Goal: Task Accomplishment & Management: Use online tool/utility

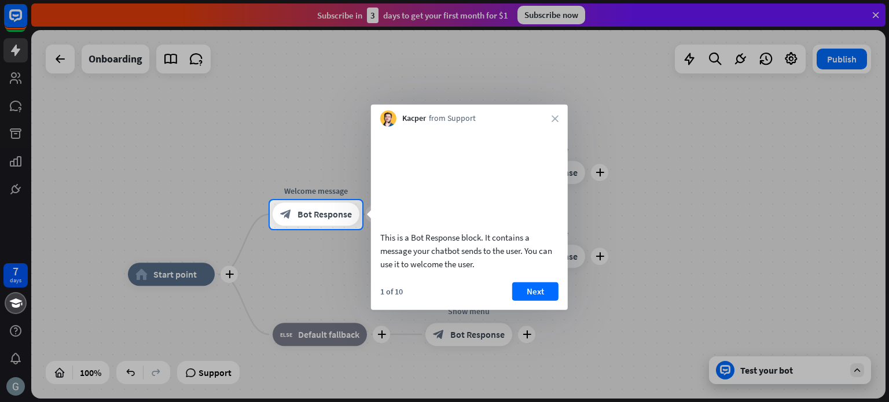
click at [502, 263] on div "This is a Bot Response block. It contains a message your chatbot sends to the u…" at bounding box center [469, 250] width 178 height 40
click at [533, 300] on button "Next" at bounding box center [535, 291] width 46 height 19
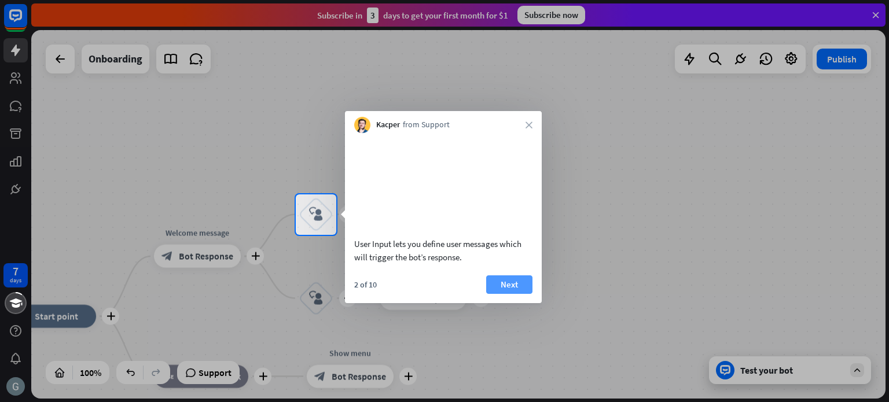
click at [511, 294] on button "Next" at bounding box center [509, 284] width 46 height 19
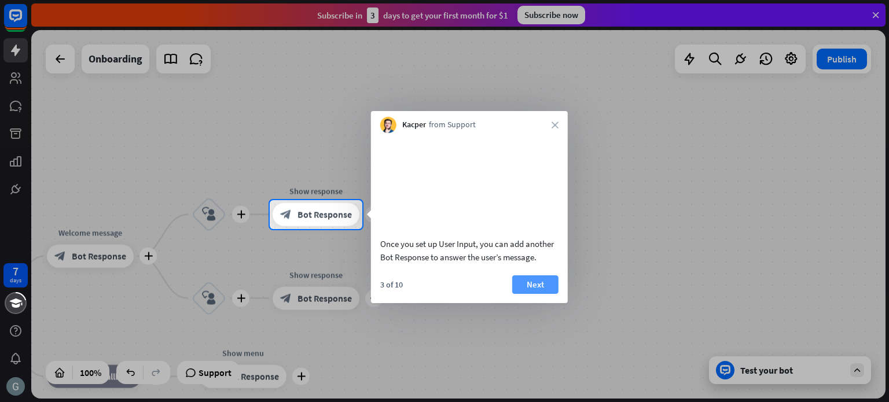
click at [539, 294] on button "Next" at bounding box center [535, 284] width 46 height 19
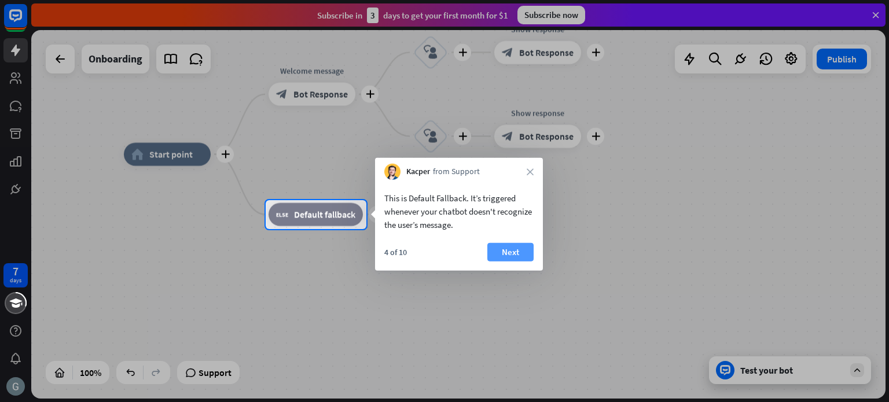
click at [514, 250] on button "Next" at bounding box center [510, 252] width 46 height 19
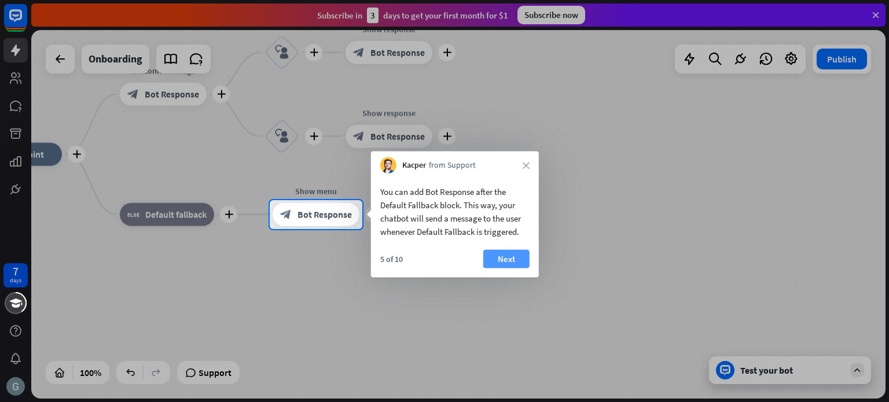
click at [502, 252] on button "Next" at bounding box center [506, 259] width 46 height 19
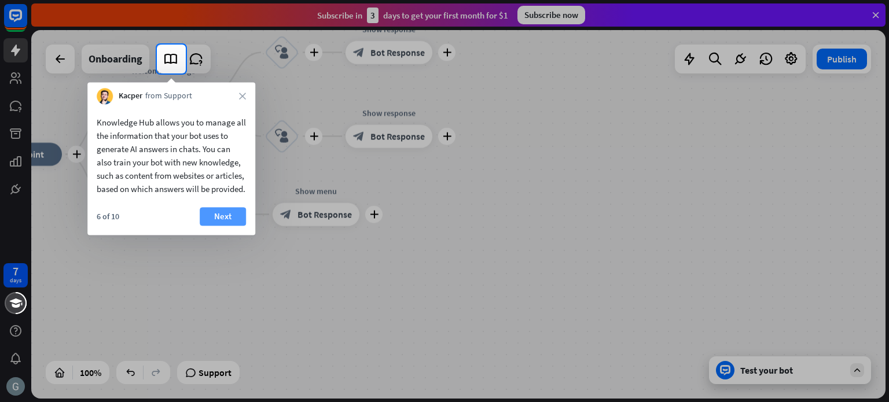
click at [227, 226] on button "Next" at bounding box center [223, 216] width 46 height 19
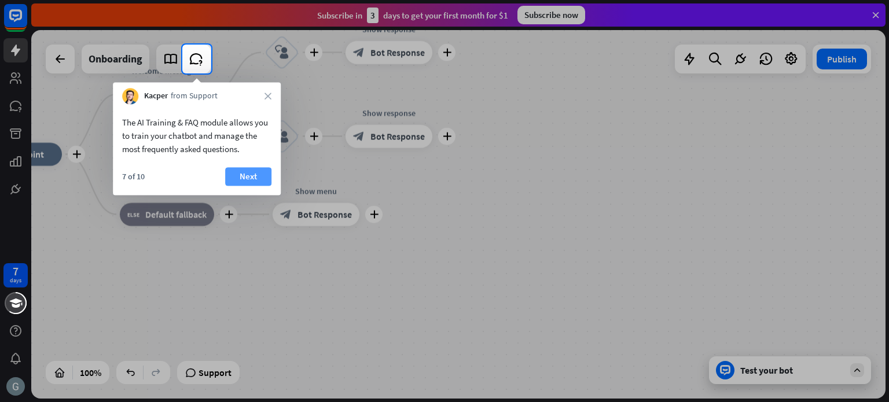
click at [246, 175] on button "Next" at bounding box center [248, 176] width 46 height 19
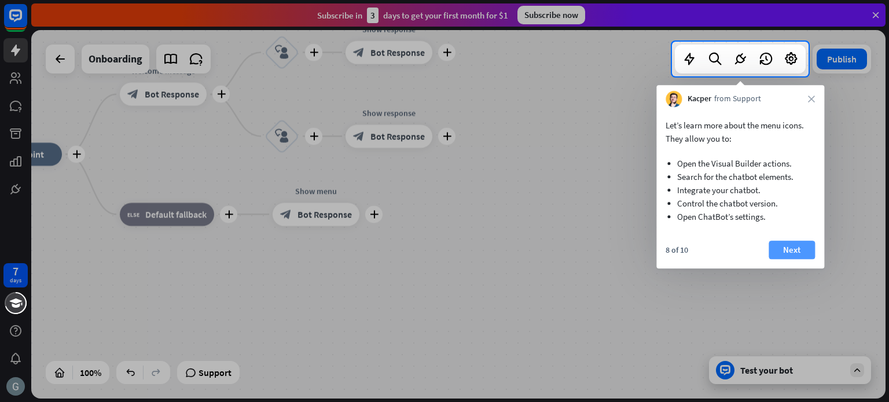
click at [789, 252] on button "Next" at bounding box center [791, 250] width 46 height 19
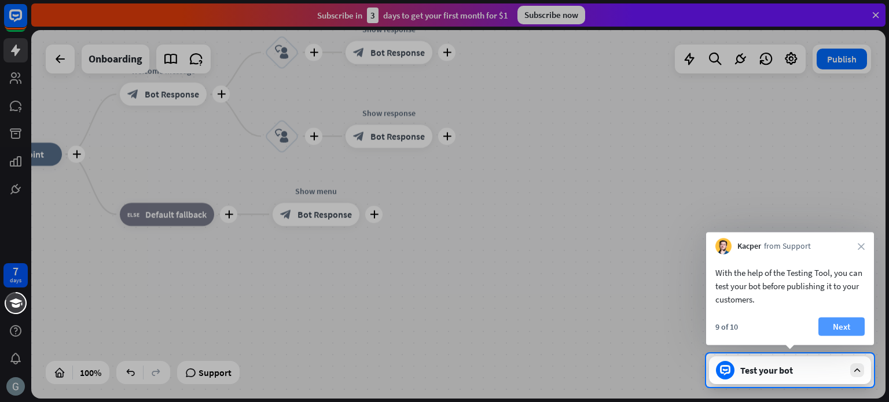
click at [841, 330] on button "Next" at bounding box center [841, 327] width 46 height 19
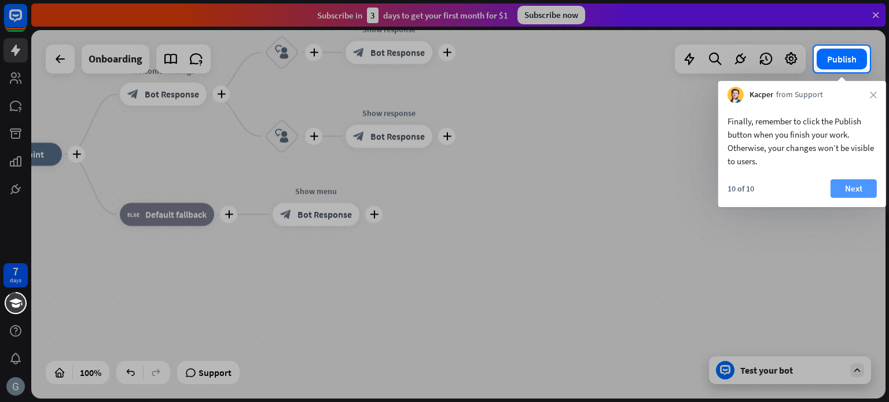
click at [855, 185] on button "Next" at bounding box center [853, 188] width 46 height 19
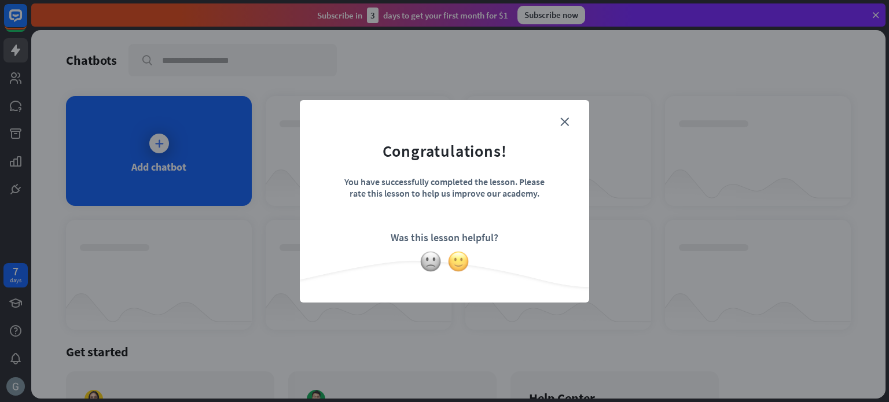
click at [462, 254] on img at bounding box center [458, 262] width 22 height 22
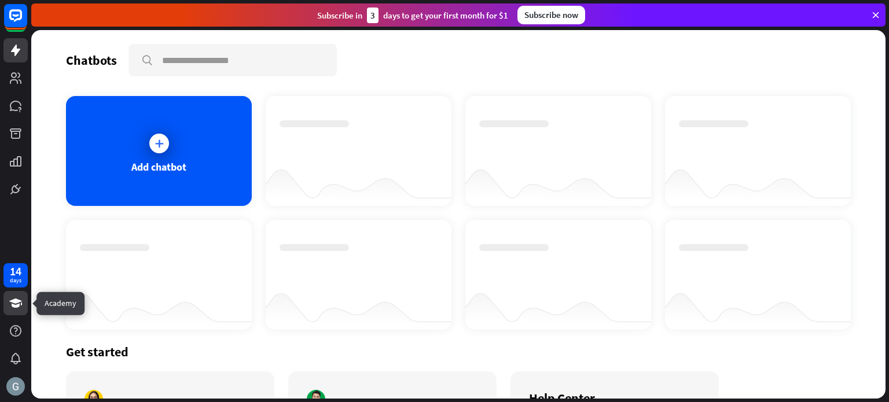
click at [21, 297] on icon at bounding box center [16, 303] width 14 height 14
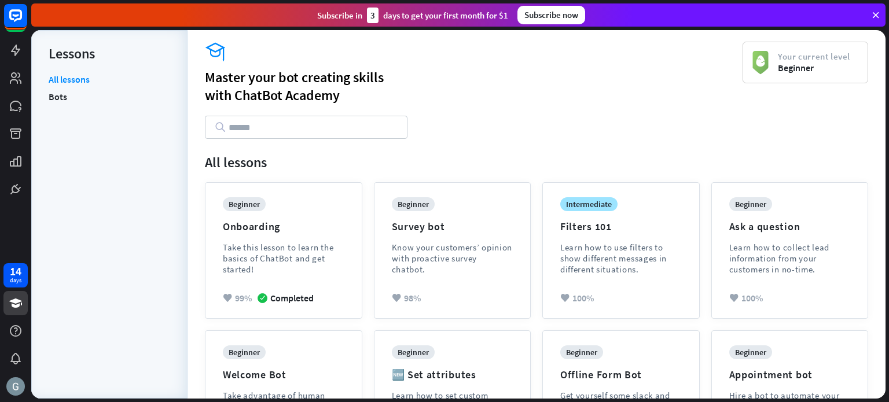
click at [546, 99] on div "Master your bot creating skills with [GEOGRAPHIC_DATA]" at bounding box center [473, 86] width 537 height 36
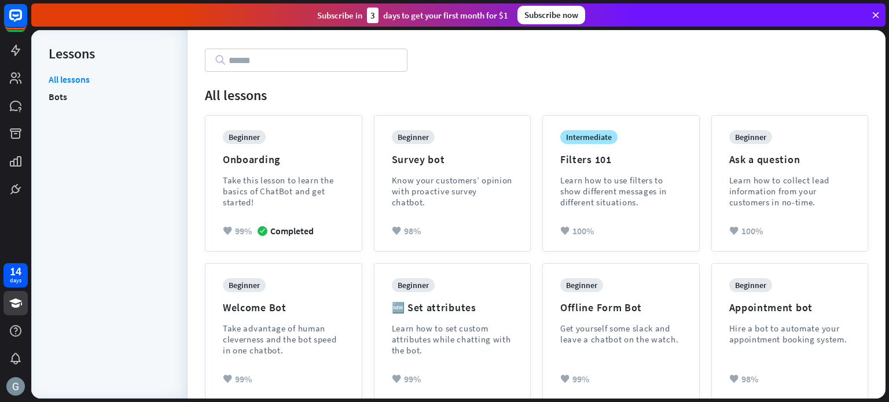
scroll to position [69, 0]
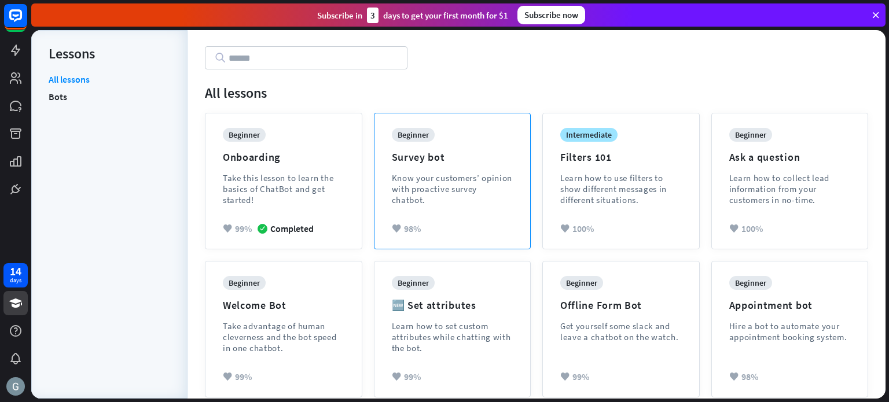
click at [421, 189] on div "Know your customers’ opinion with proactive survey chatbot." at bounding box center [452, 188] width 121 height 33
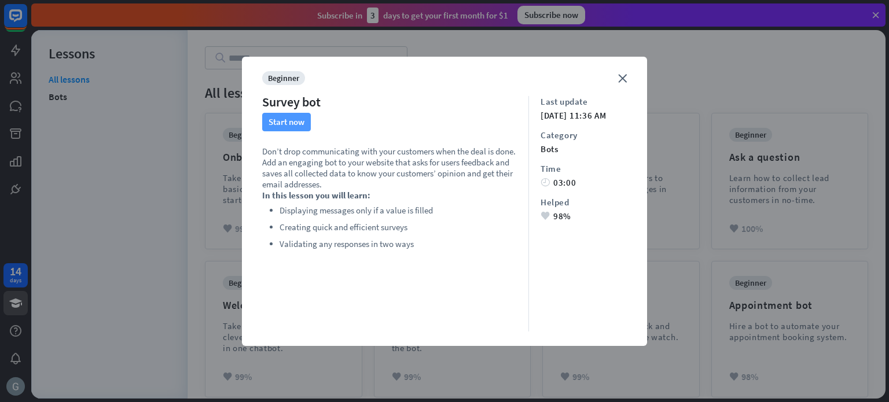
click at [286, 118] on button "Start now" at bounding box center [286, 122] width 49 height 19
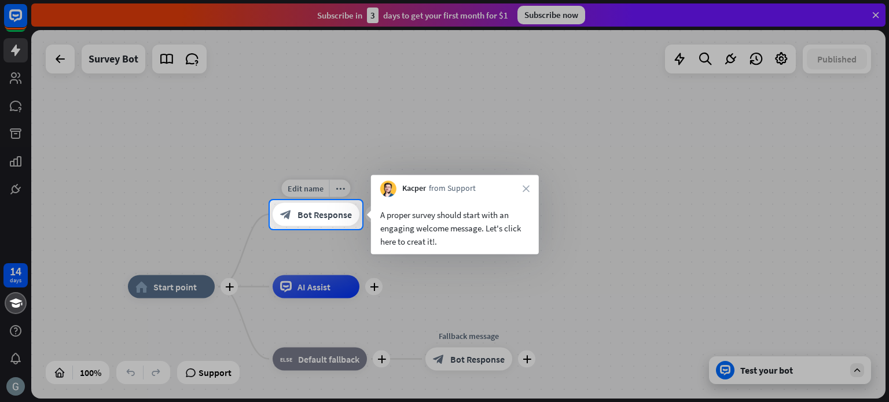
click at [338, 210] on span "Bot Response" at bounding box center [324, 215] width 54 height 12
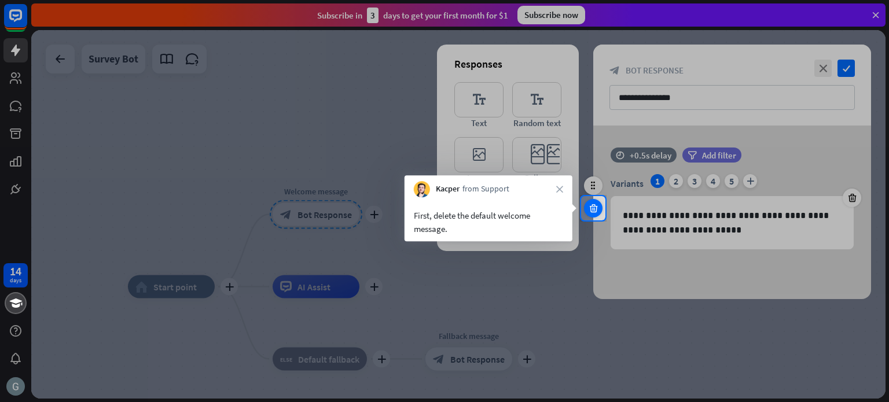
click at [595, 209] on icon at bounding box center [593, 208] width 11 height 10
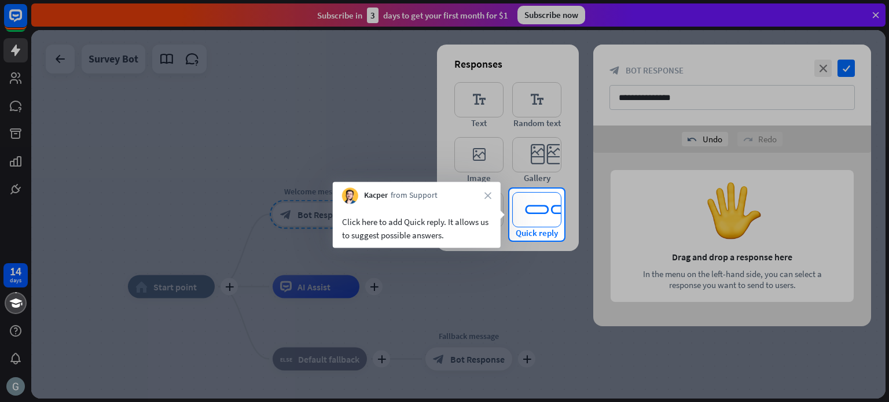
click at [528, 208] on icon "editor_quick_replies" at bounding box center [536, 209] width 49 height 35
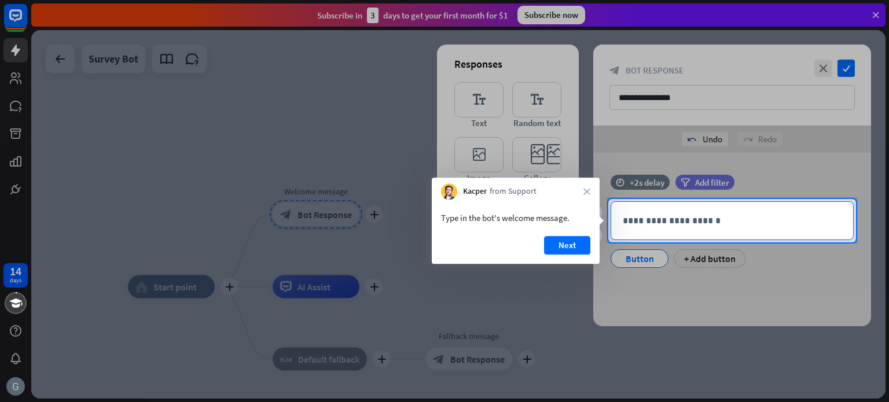
click at [657, 224] on p "**********" at bounding box center [732, 220] width 219 height 14
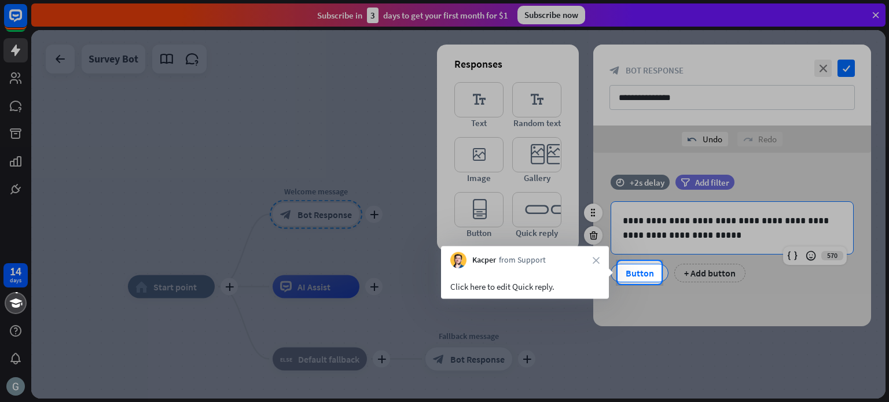
click at [647, 269] on div "Button" at bounding box center [639, 272] width 38 height 17
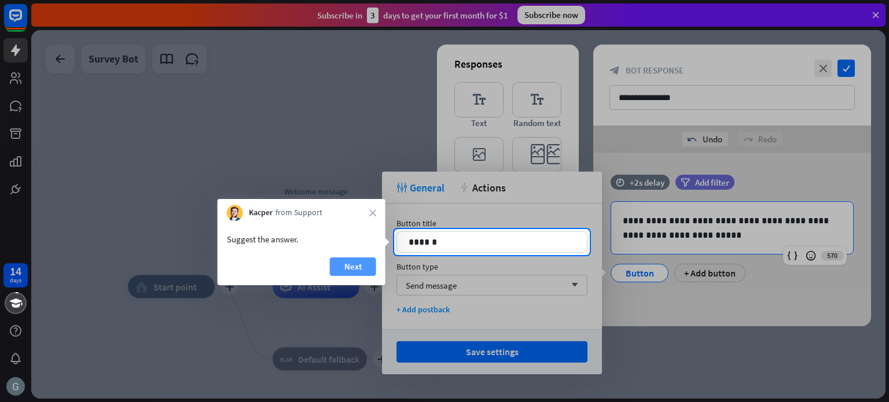
click at [366, 263] on button "Next" at bounding box center [353, 266] width 46 height 19
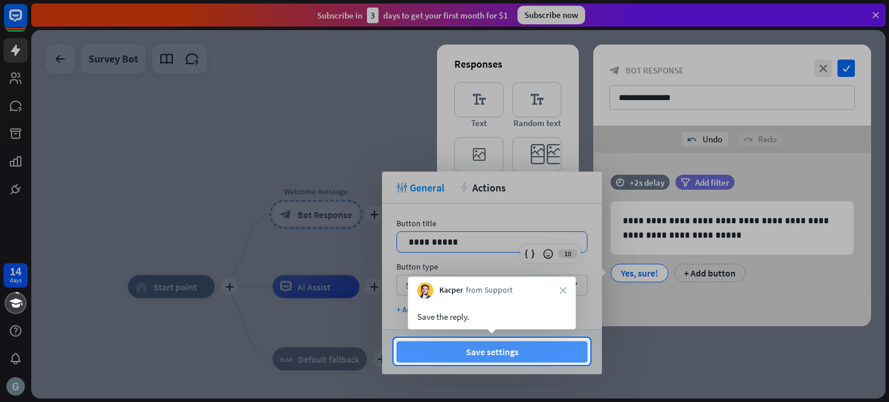
click at [504, 350] on button "Save settings" at bounding box center [491, 351] width 191 height 21
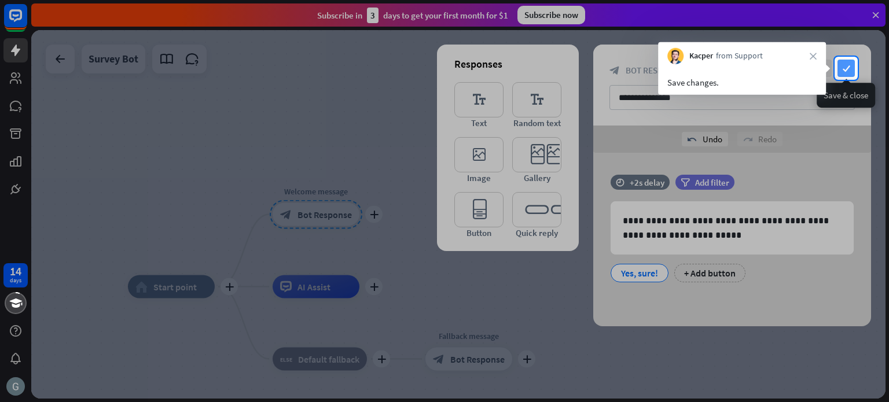
click at [840, 72] on icon "check" at bounding box center [845, 68] width 17 height 17
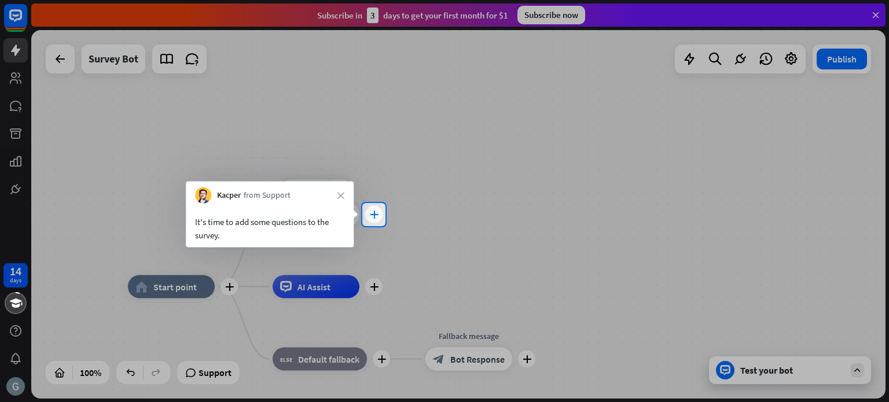
click at [376, 218] on icon "plus" at bounding box center [374, 215] width 9 height 8
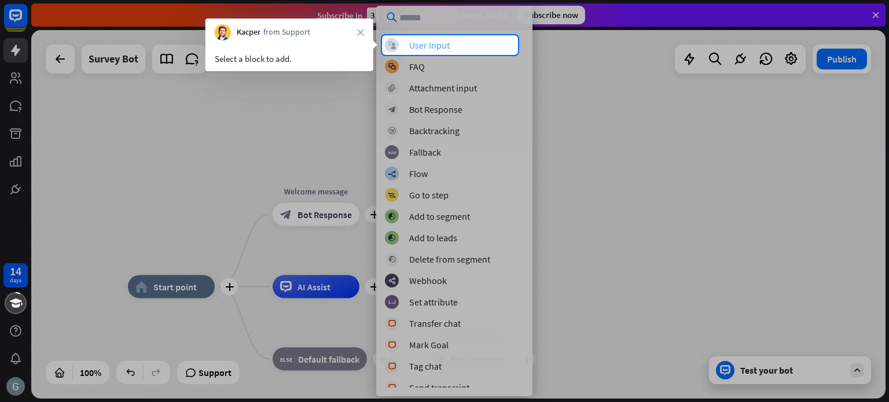
click at [443, 43] on div "User Input" at bounding box center [429, 45] width 40 height 12
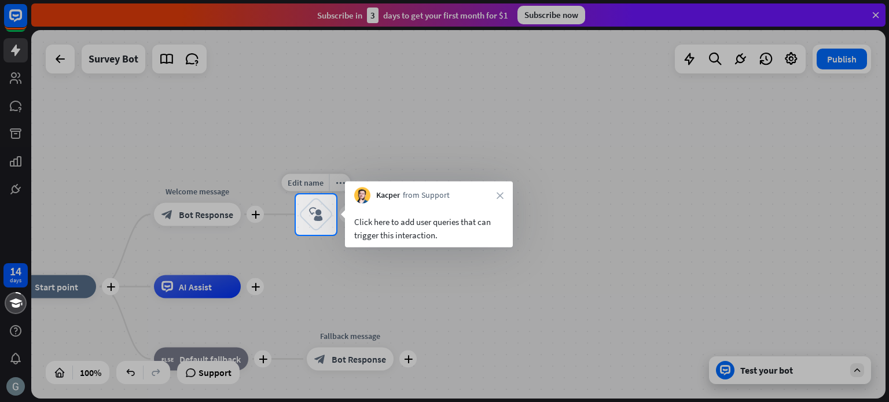
click at [316, 216] on icon "block_user_input" at bounding box center [316, 215] width 14 height 14
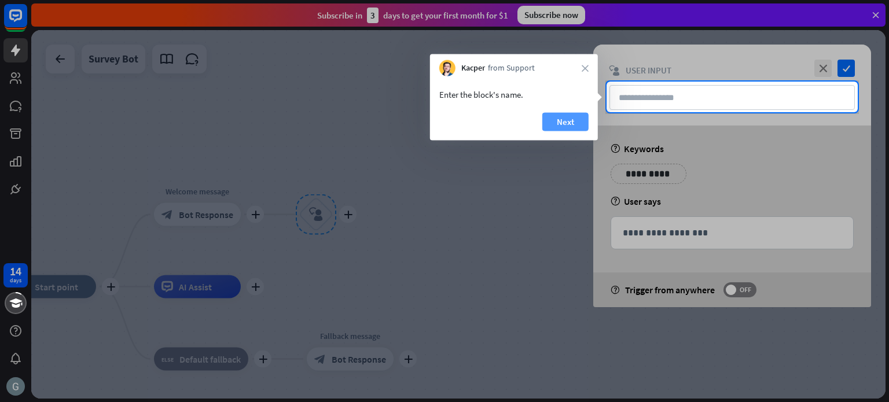
click at [583, 117] on button "Next" at bounding box center [565, 122] width 46 height 19
type input "**"
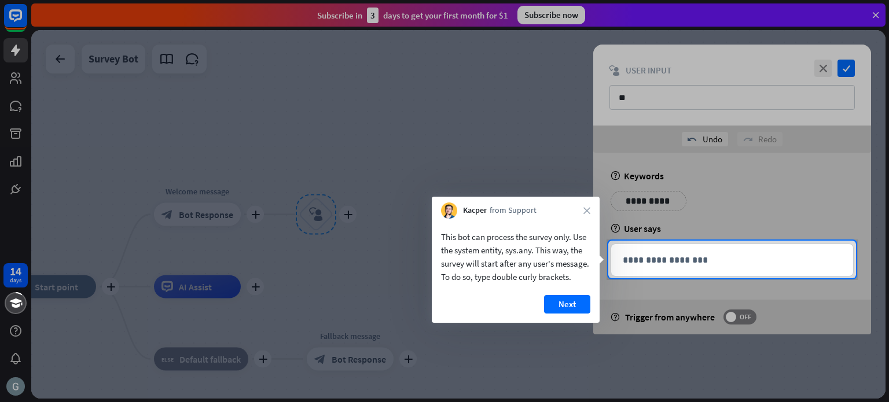
drag, startPoint x: 441, startPoint y: 235, endPoint x: 556, endPoint y: 238, distance: 115.2
click at [556, 238] on div "This bot can process the survey only. Use the system entity, sys.any. This way,…" at bounding box center [515, 256] width 149 height 53
click at [514, 265] on div "This bot can process the survey only. Use the system entity, sys.any. This way,…" at bounding box center [515, 256] width 149 height 53
drag, startPoint x: 573, startPoint y: 277, endPoint x: 472, endPoint y: 260, distance: 102.2
click at [472, 260] on div "This bot can process the survey only. Use the system entity, sys.any. This way,…" at bounding box center [515, 256] width 149 height 53
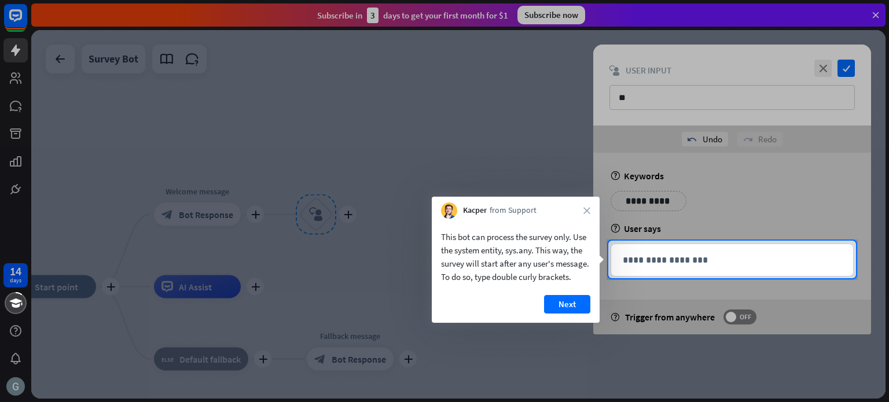
drag, startPoint x: 440, startPoint y: 237, endPoint x: 493, endPoint y: 240, distance: 52.8
click at [493, 240] on div "This bot can process the survey only. Use the system entity, sys.any. This way,…" at bounding box center [515, 256] width 149 height 53
click at [563, 300] on button "Next" at bounding box center [567, 304] width 46 height 19
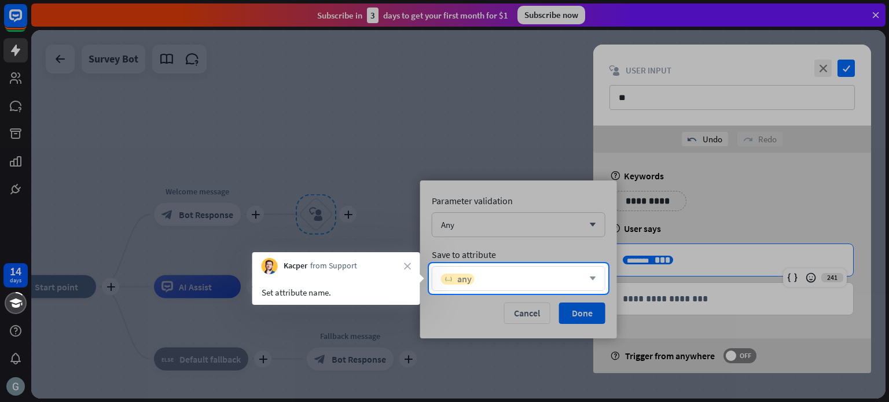
click at [460, 274] on span "any" at bounding box center [464, 279] width 14 height 12
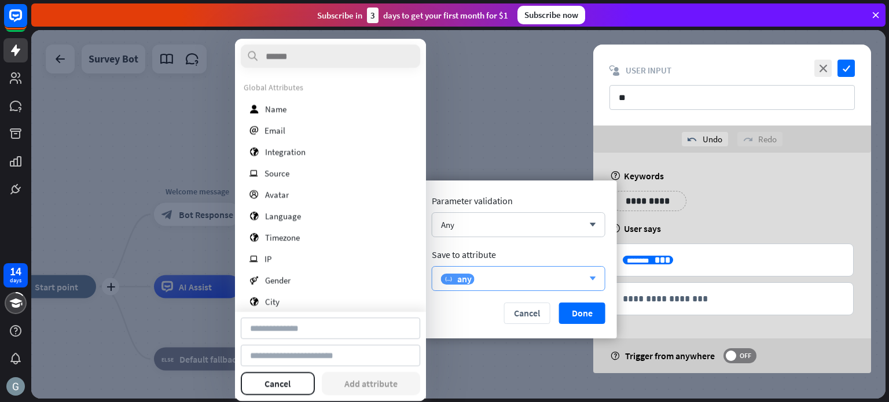
type input "**********"
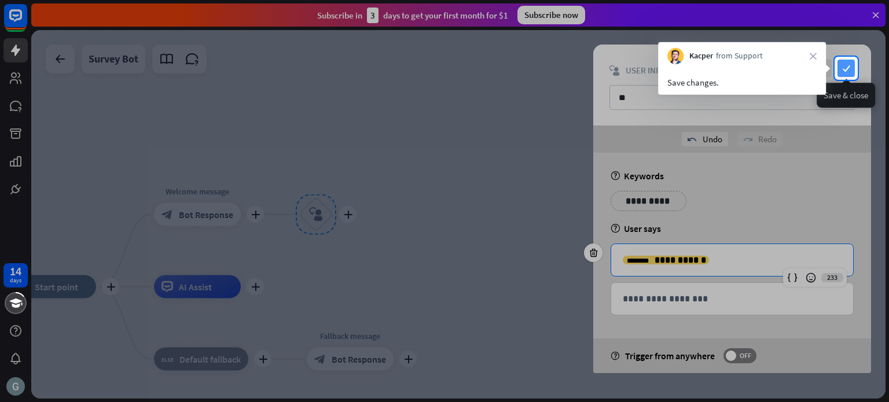
click at [844, 67] on icon "check" at bounding box center [845, 68] width 17 height 17
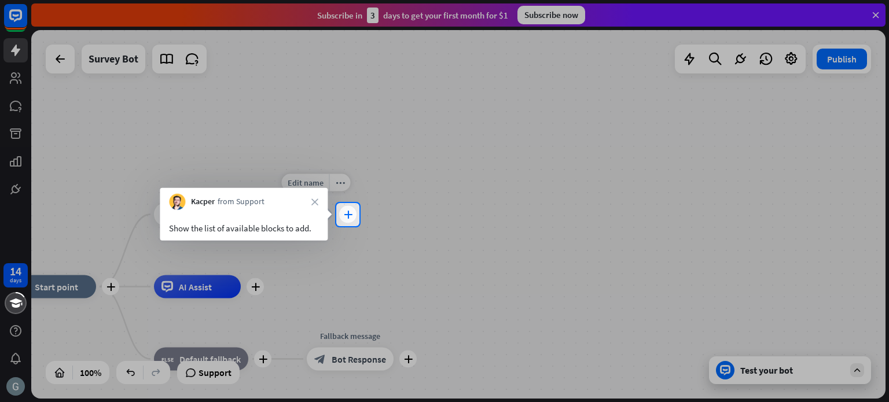
click at [349, 213] on icon "plus" at bounding box center [348, 215] width 9 height 8
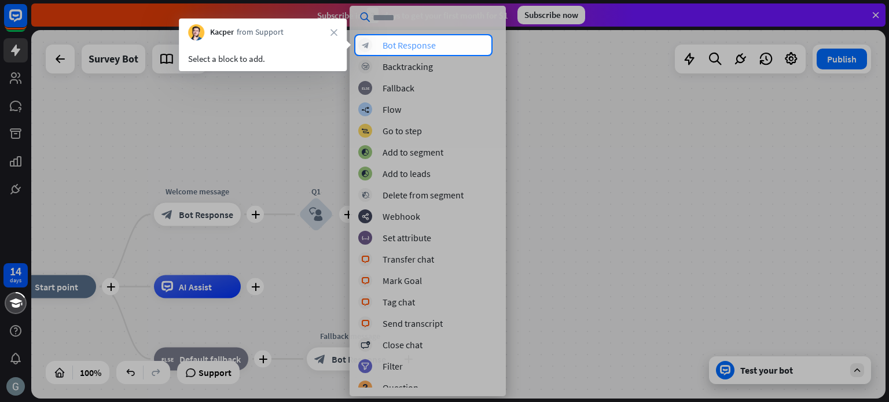
click at [407, 43] on div "Bot Response" at bounding box center [408, 45] width 53 height 12
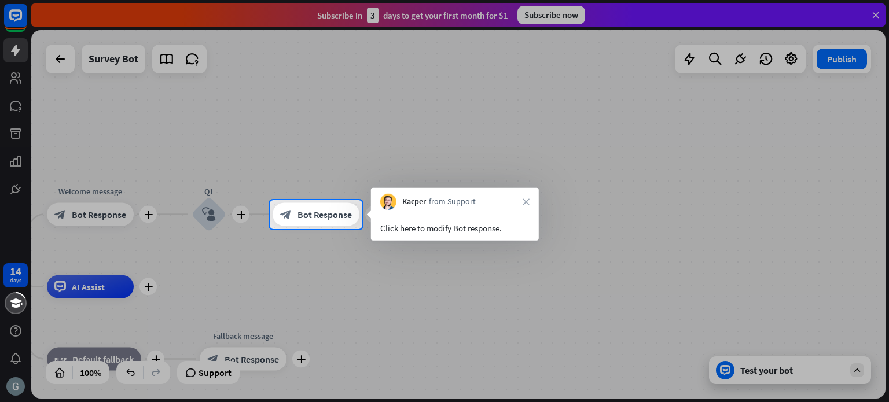
click at [439, 229] on div "Click here to modify Bot response." at bounding box center [454, 228] width 149 height 13
click at [319, 218] on span "Bot Response" at bounding box center [324, 215] width 54 height 12
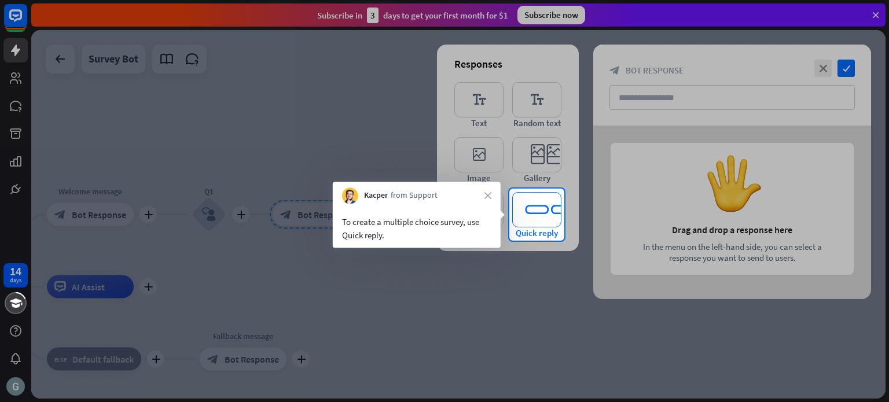
click at [537, 220] on icon "editor_quick_replies" at bounding box center [536, 209] width 49 height 35
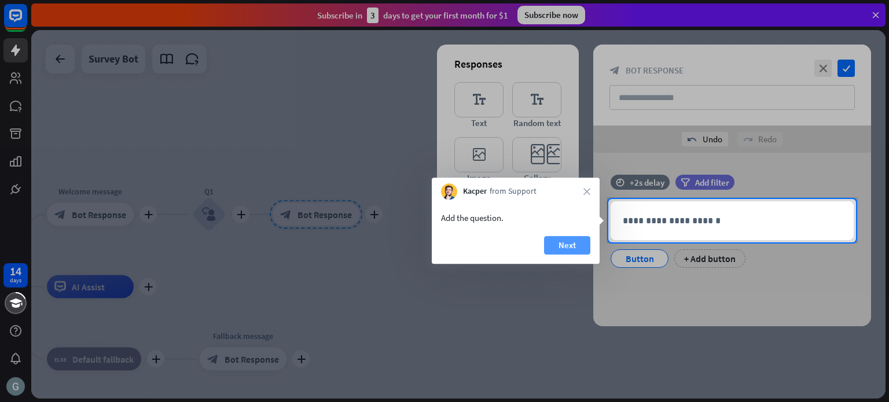
click at [565, 244] on button "Next" at bounding box center [567, 245] width 46 height 19
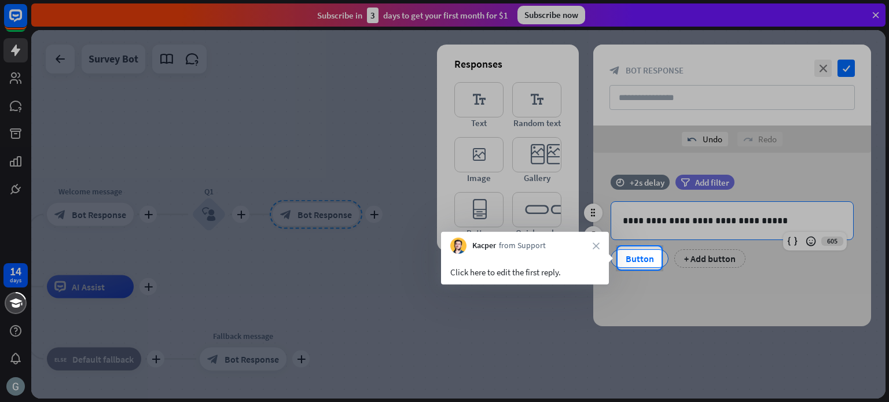
click at [632, 255] on div "Button" at bounding box center [639, 258] width 38 height 17
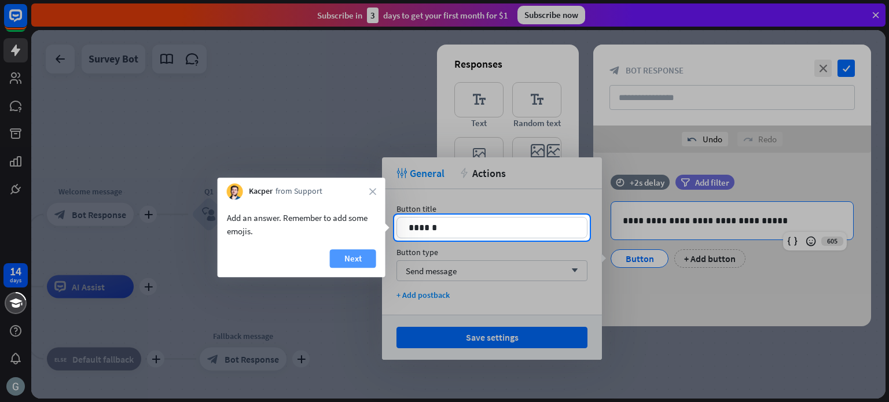
click at [352, 254] on button "Next" at bounding box center [353, 258] width 46 height 19
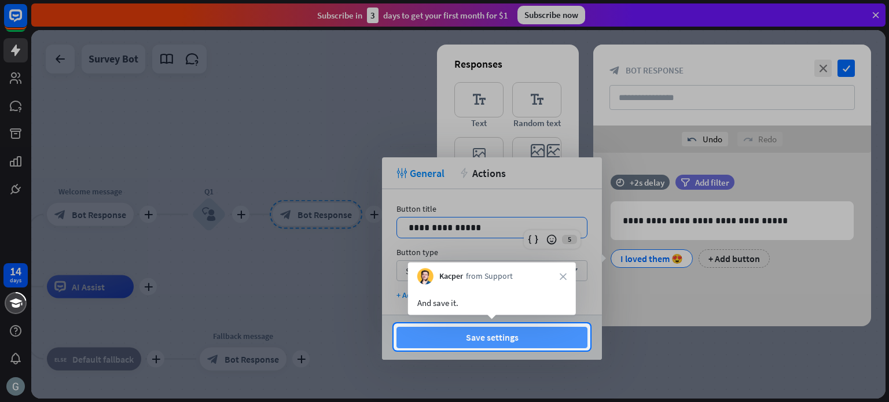
click at [486, 342] on button "Save settings" at bounding box center [491, 337] width 191 height 21
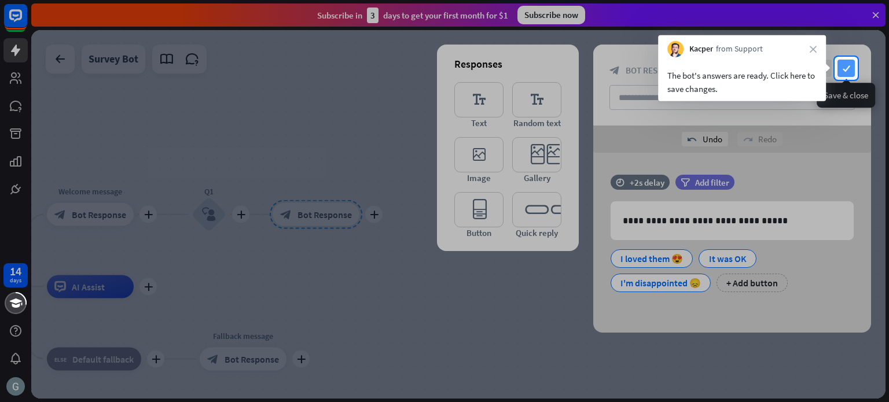
click at [848, 69] on icon "check" at bounding box center [845, 68] width 17 height 17
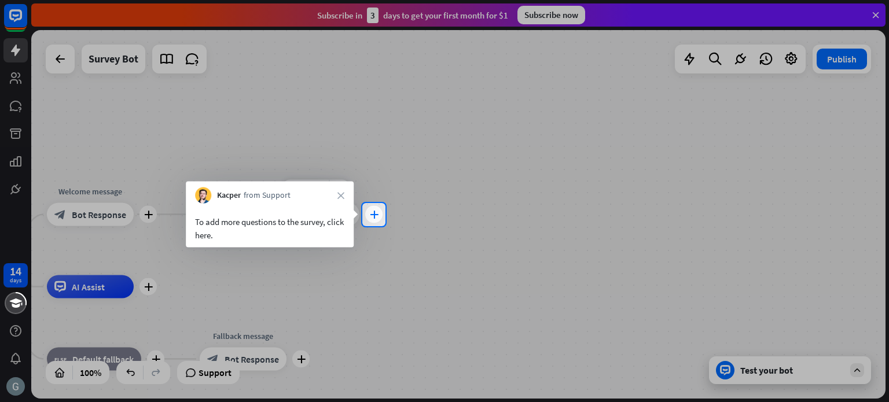
click at [369, 213] on div "plus" at bounding box center [373, 214] width 17 height 17
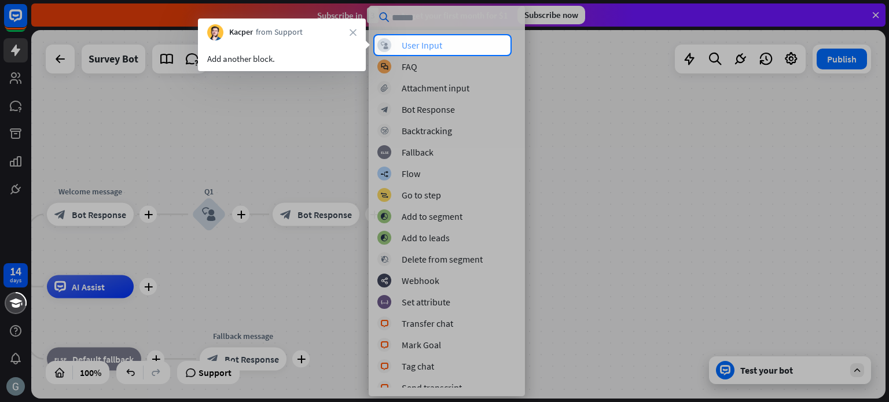
click at [441, 39] on div "block_user_input User Input" at bounding box center [446, 45] width 139 height 14
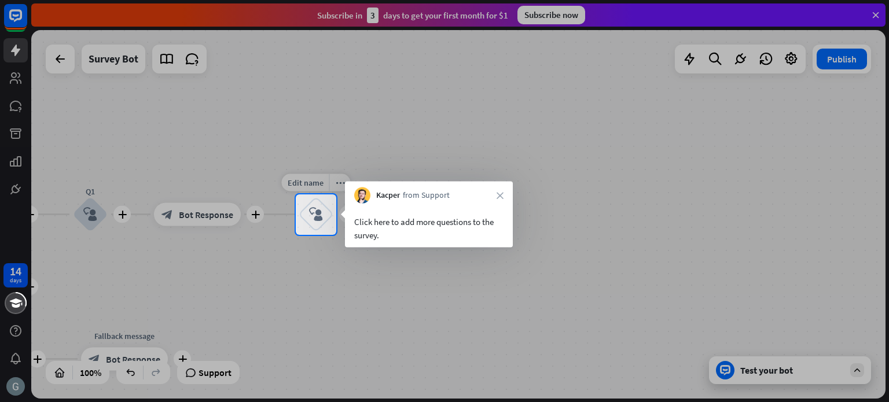
click at [318, 221] on icon "block_user_input" at bounding box center [316, 215] width 14 height 14
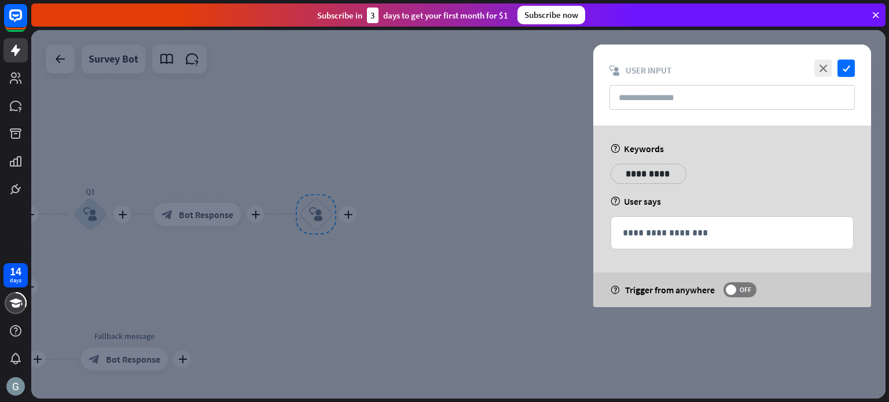
type input "**"
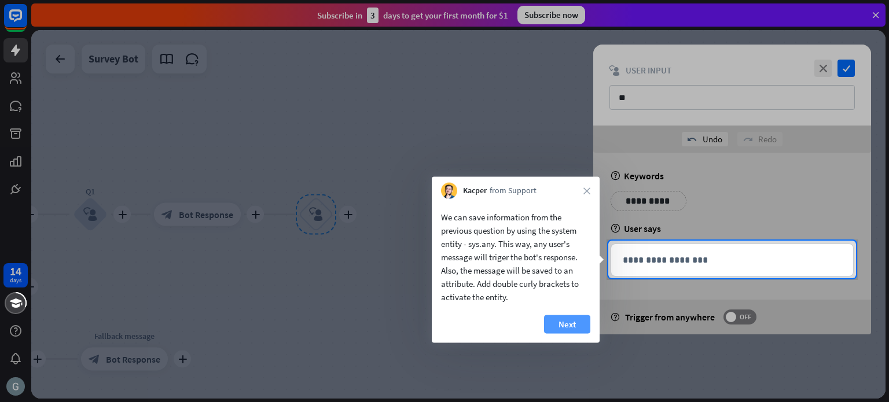
click at [570, 318] on button "Next" at bounding box center [567, 324] width 46 height 19
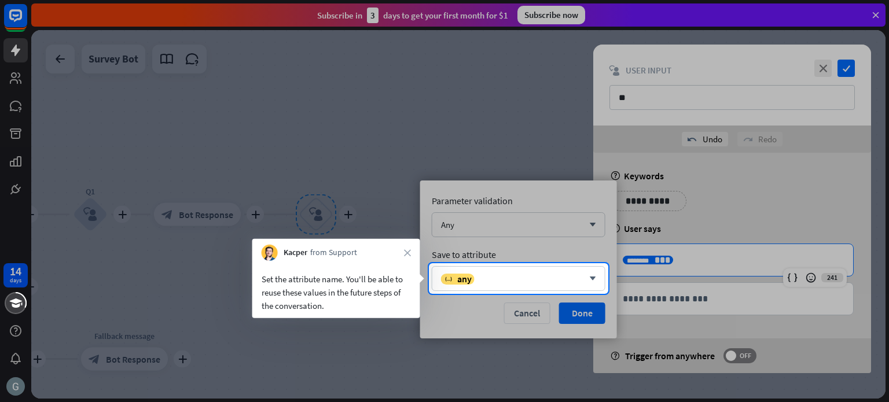
click at [570, 318] on div at bounding box center [444, 348] width 889 height 108
click at [567, 279] on div "variable any" at bounding box center [512, 279] width 142 height 12
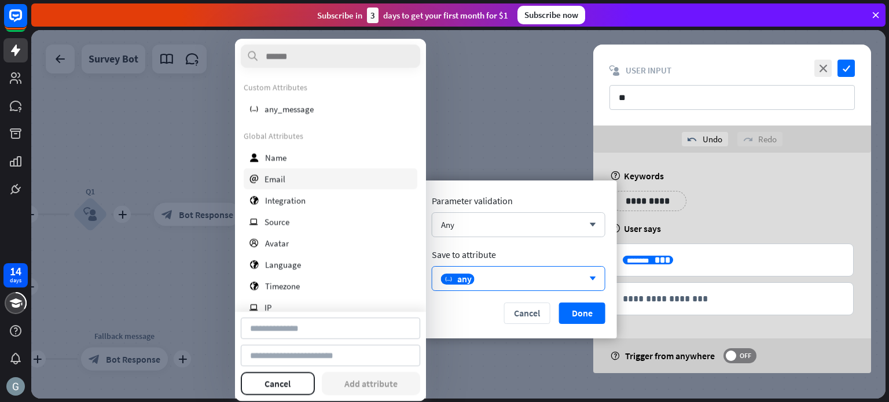
type input "*********"
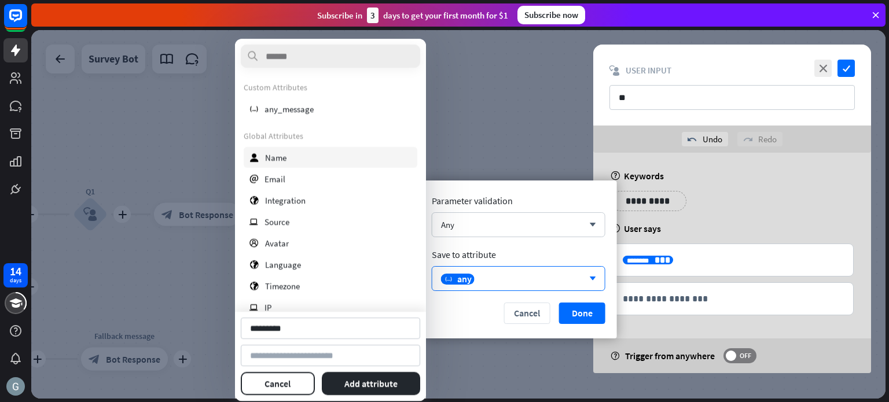
click at [296, 163] on div "user Name" at bounding box center [331, 157] width 174 height 21
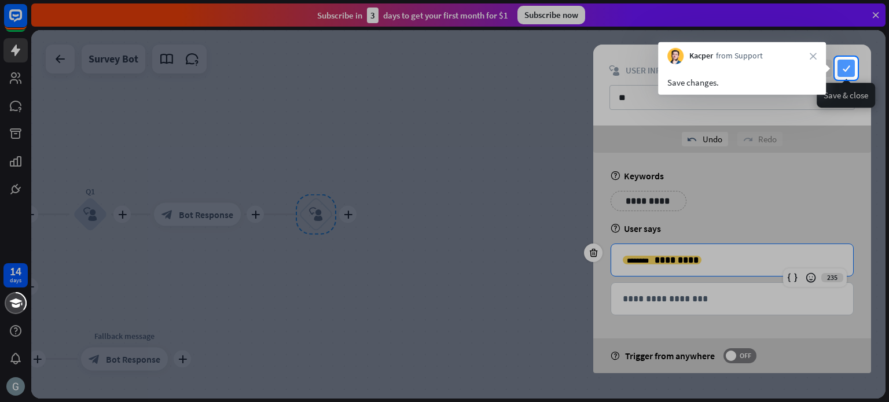
click at [845, 67] on icon "check" at bounding box center [845, 68] width 17 height 17
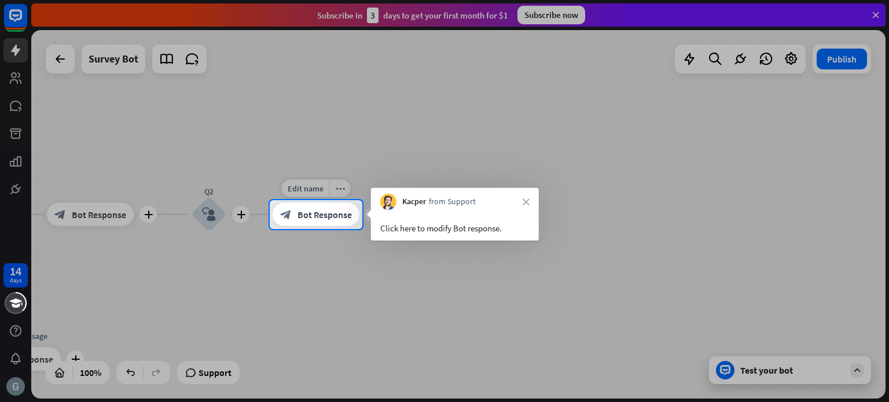
click at [327, 216] on span "Bot Response" at bounding box center [324, 215] width 54 height 12
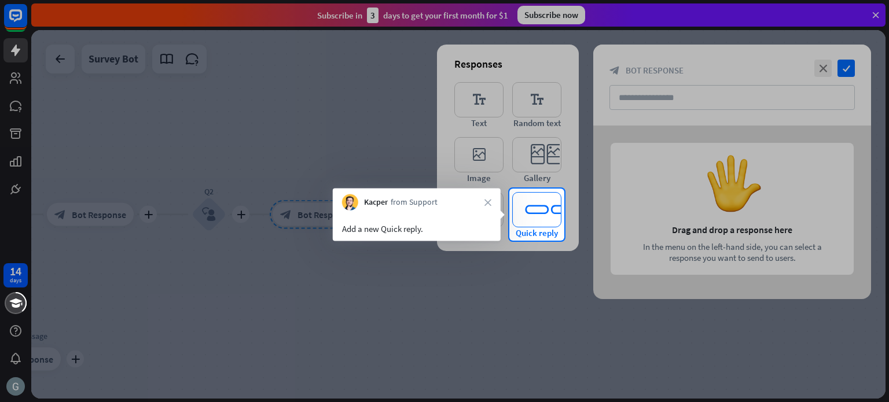
click at [539, 216] on icon "editor_quick_replies" at bounding box center [536, 209] width 49 height 35
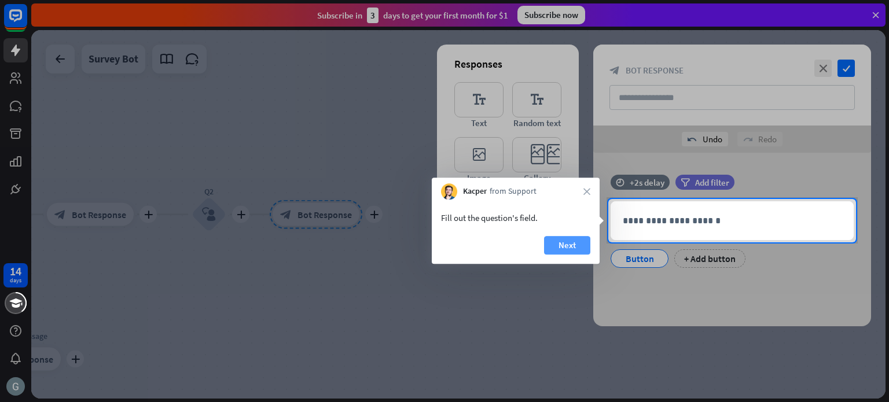
click at [568, 242] on button "Next" at bounding box center [567, 245] width 46 height 19
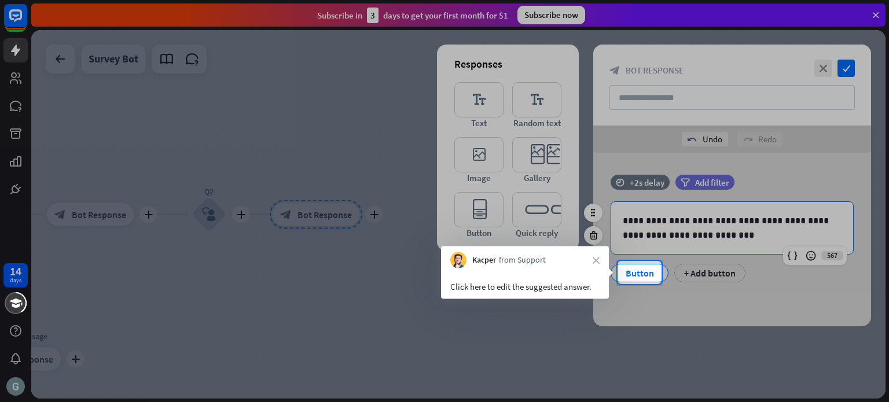
click at [633, 271] on div "Button" at bounding box center [639, 272] width 38 height 17
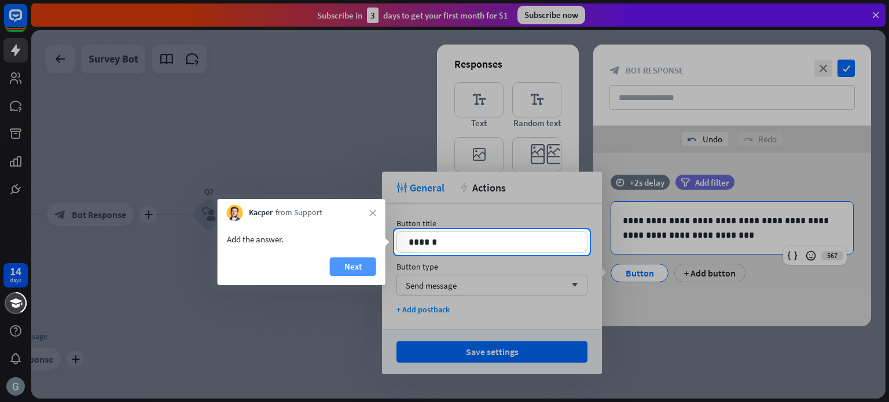
click at [346, 265] on button "Next" at bounding box center [353, 266] width 46 height 19
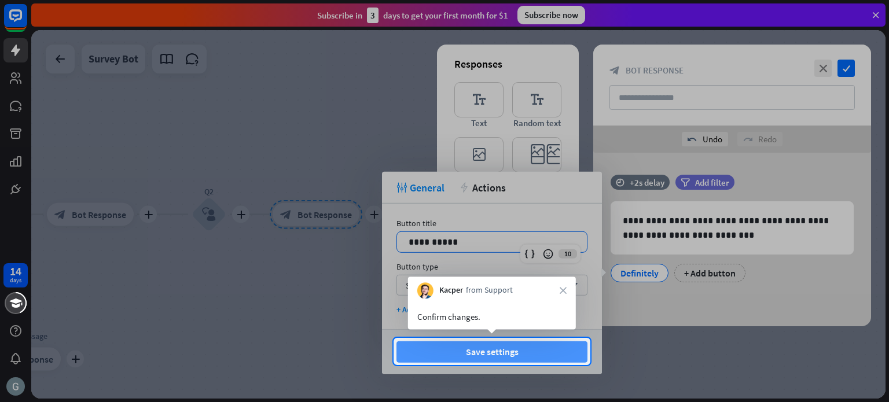
click at [486, 356] on button "Save settings" at bounding box center [491, 351] width 191 height 21
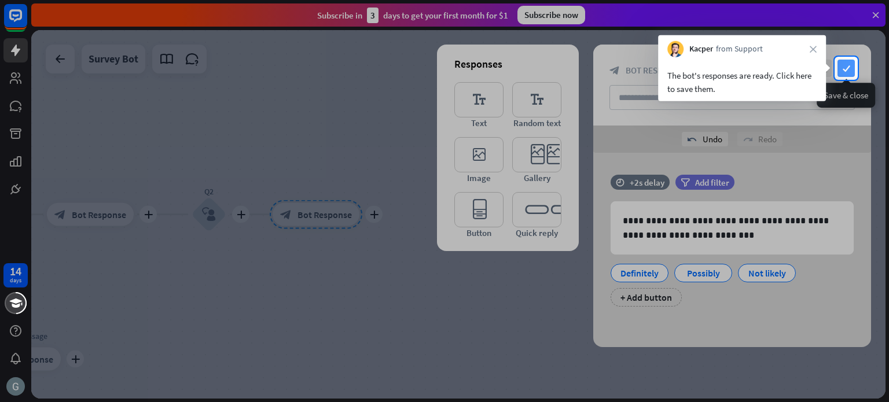
click at [845, 71] on icon "check" at bounding box center [845, 68] width 17 height 17
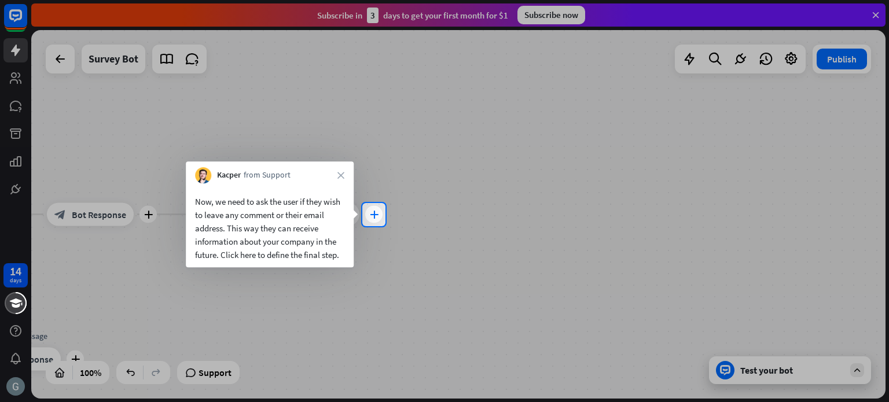
click at [370, 218] on icon "plus" at bounding box center [374, 215] width 9 height 8
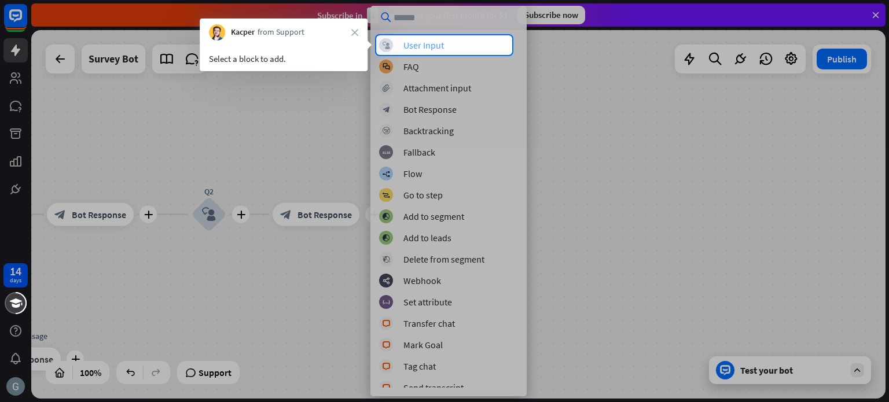
click at [424, 39] on div "User Input" at bounding box center [423, 45] width 40 height 12
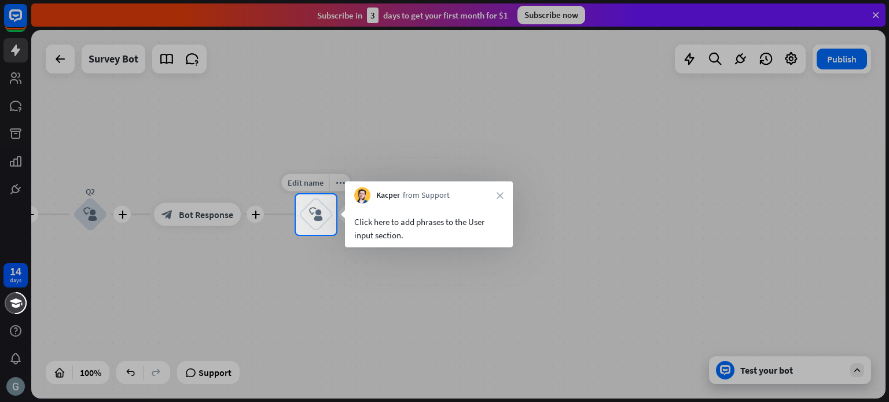
click at [319, 220] on icon "block_user_input" at bounding box center [316, 215] width 14 height 14
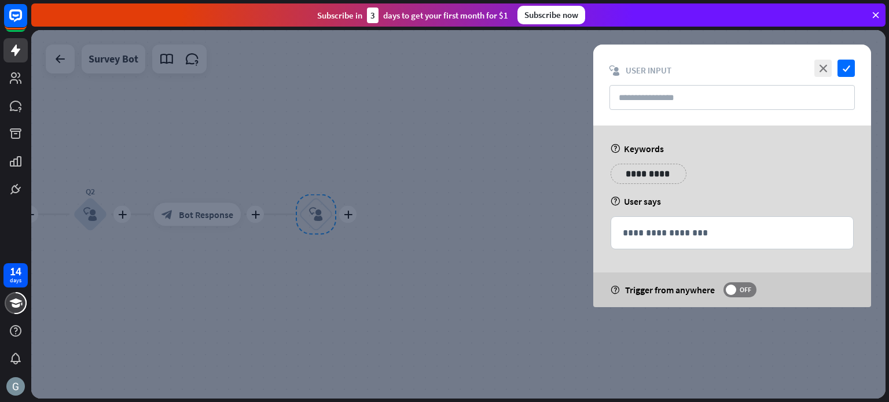
type input "**"
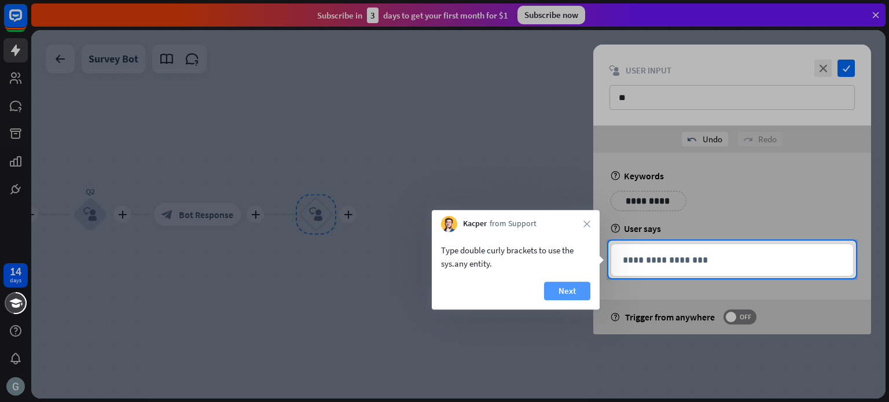
click at [566, 290] on button "Next" at bounding box center [567, 291] width 46 height 19
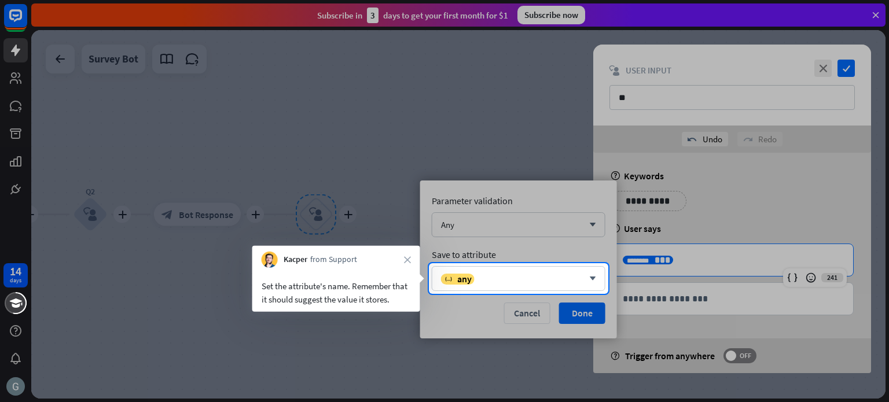
click at [354, 259] on span "from Support" at bounding box center [333, 260] width 47 height 12
click at [520, 281] on div "variable any" at bounding box center [512, 279] width 142 height 12
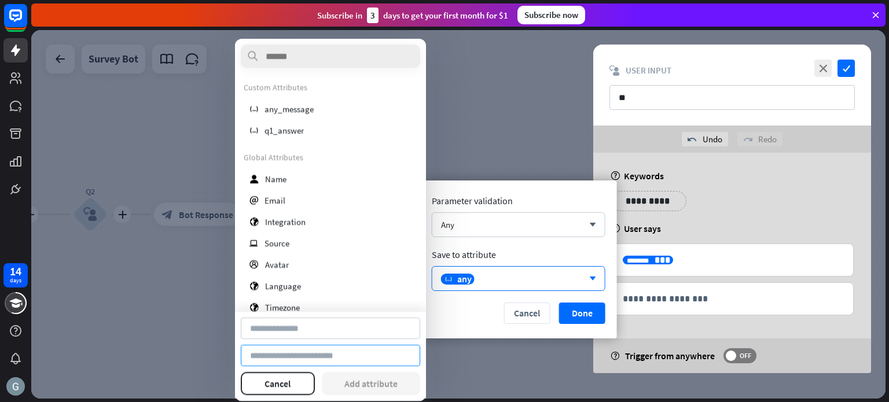
type input "*********"
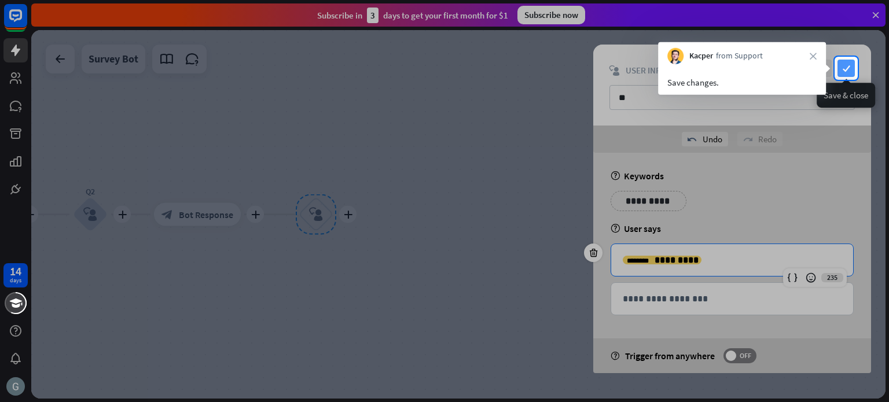
click at [844, 66] on icon "check" at bounding box center [845, 68] width 17 height 17
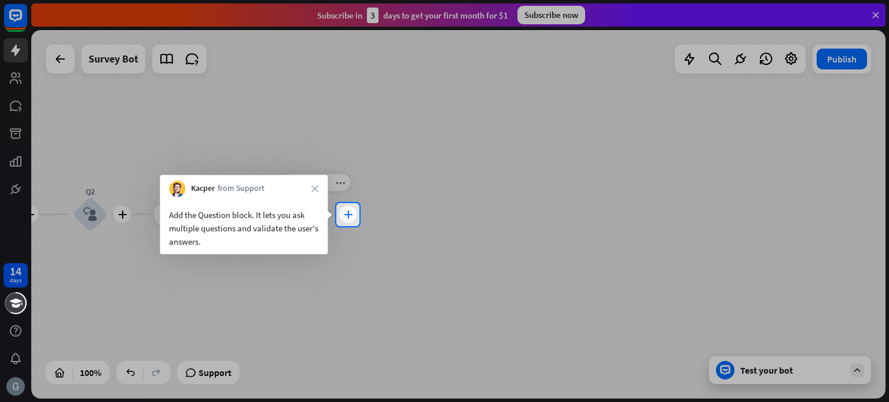
click at [341, 212] on div "plus" at bounding box center [347, 214] width 17 height 17
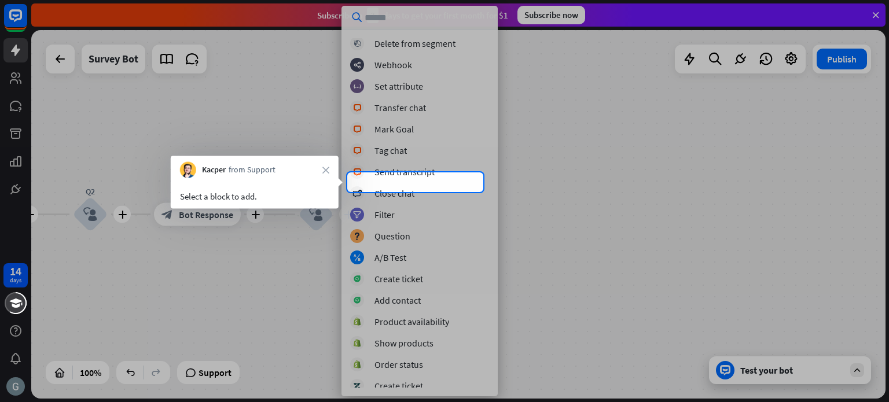
scroll to position [221, 0]
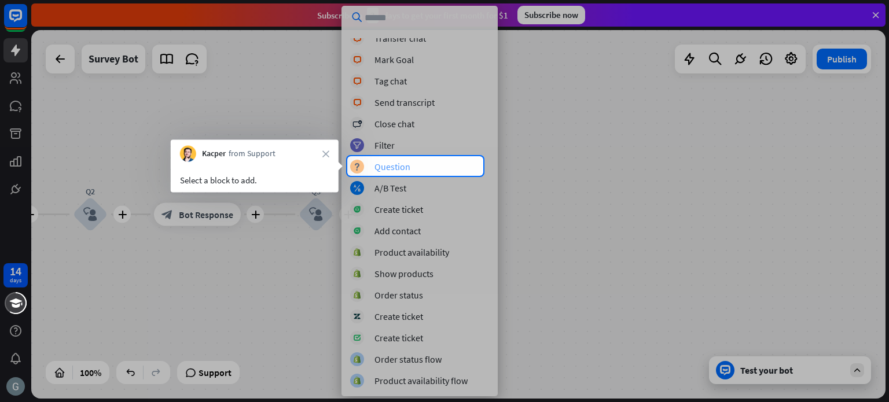
click at [402, 167] on div "Question" at bounding box center [392, 167] width 36 height 12
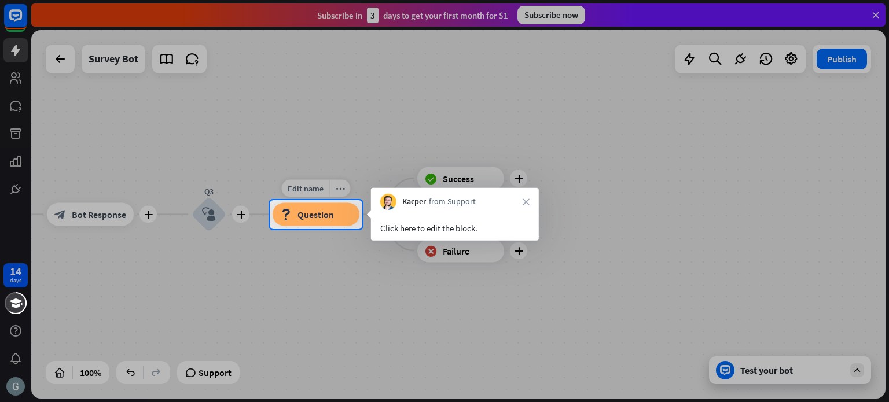
click at [310, 217] on span "Question" at bounding box center [315, 215] width 36 height 12
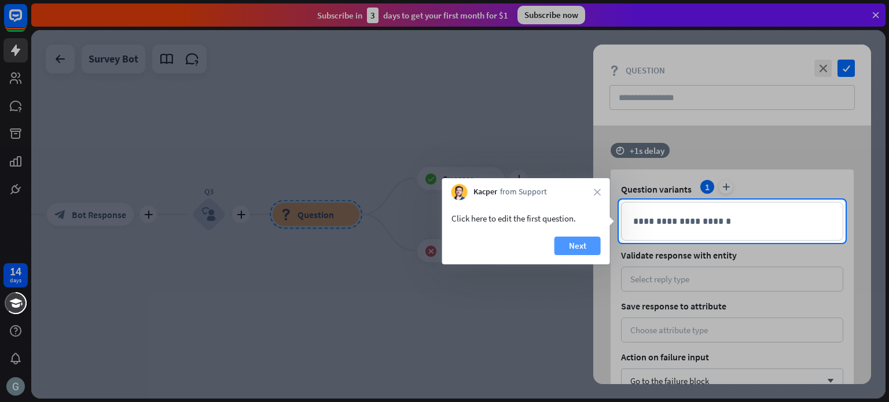
click at [572, 238] on button "Next" at bounding box center [577, 246] width 46 height 19
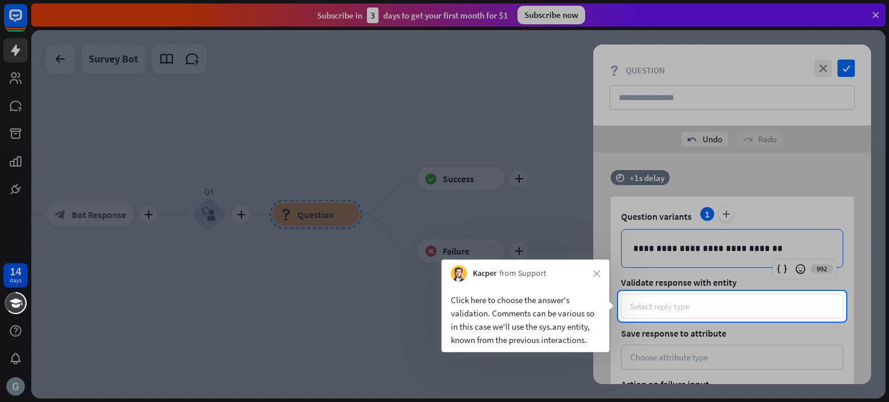
click at [667, 314] on div "Select reply type" at bounding box center [732, 306] width 222 height 25
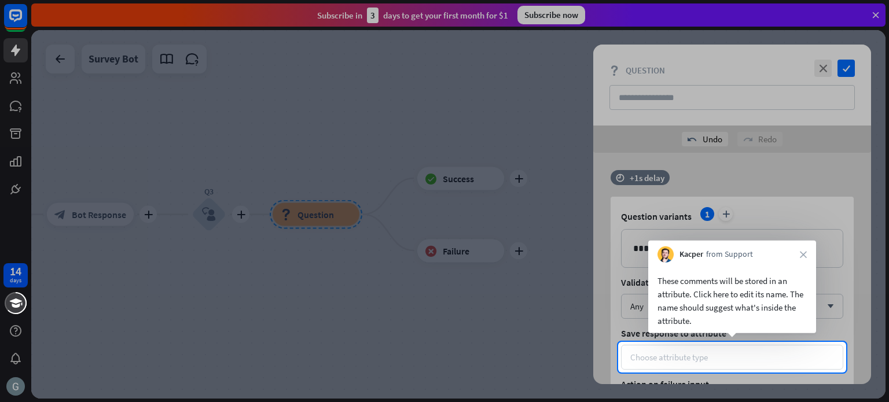
click at [678, 352] on div "Choose attribute type" at bounding box center [669, 357] width 78 height 11
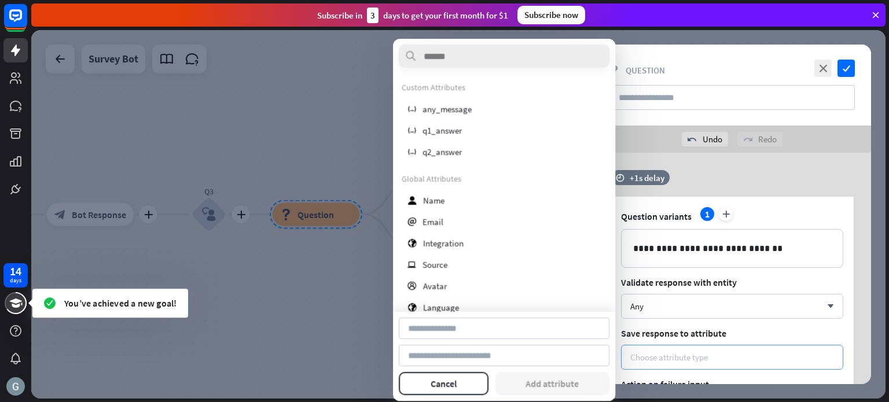
type input "********"
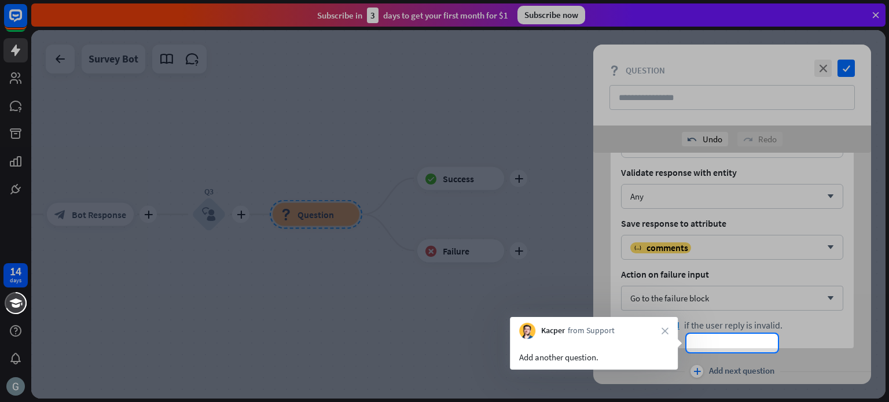
scroll to position [143, 0]
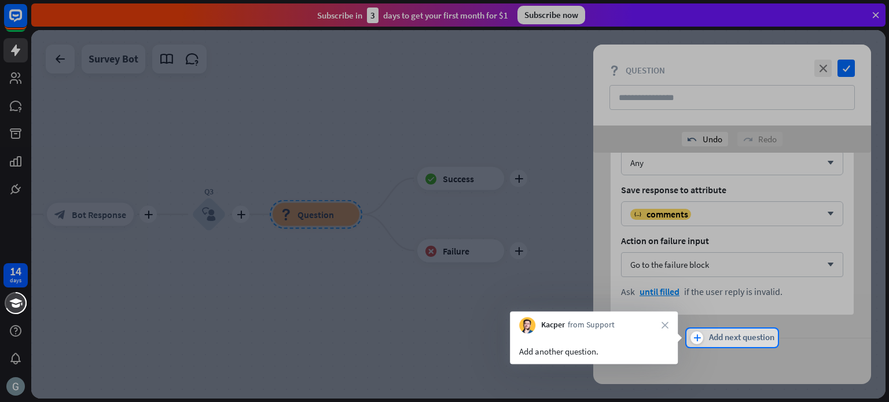
click at [719, 341] on span "Add next question" at bounding box center [741, 338] width 65 height 13
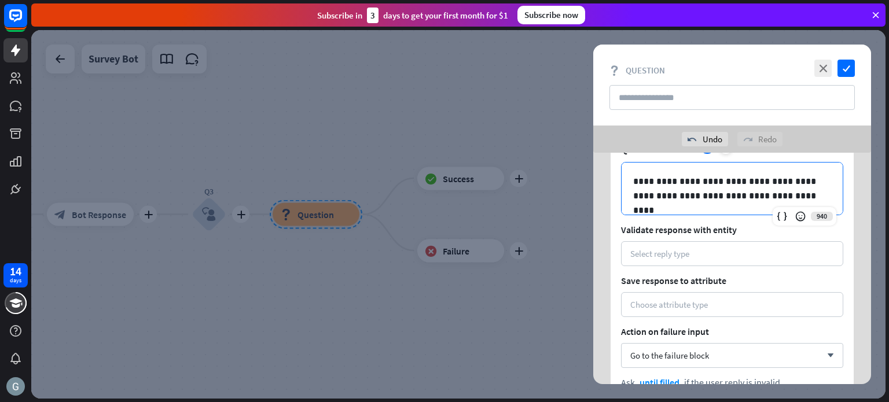
scroll to position [442, 0]
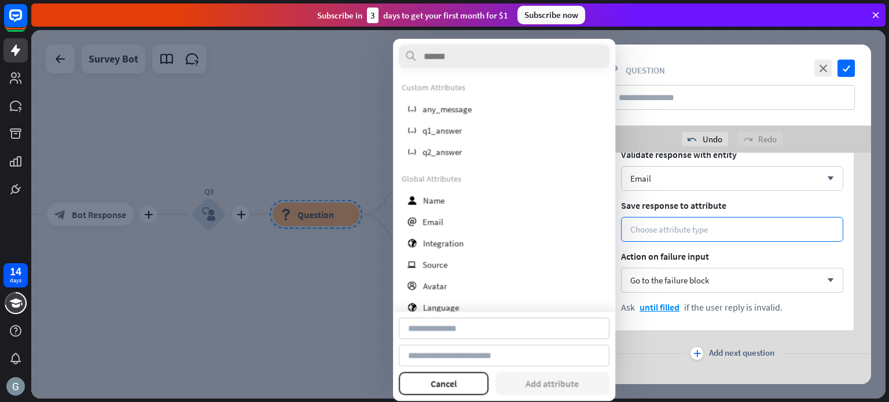
type input "*****"
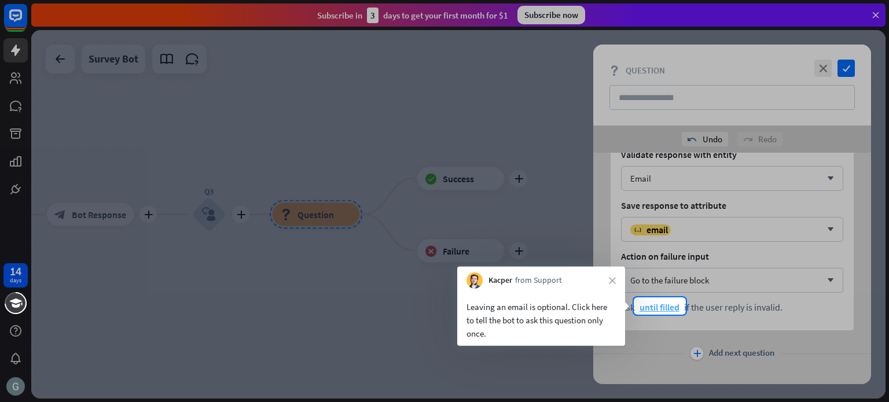
click at [656, 311] on span "until filled" at bounding box center [659, 307] width 40 height 12
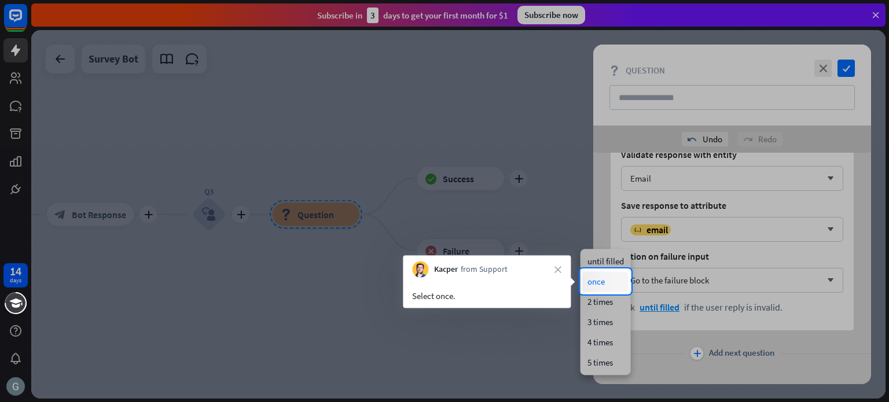
click at [599, 278] on div "once" at bounding box center [606, 281] width 46 height 20
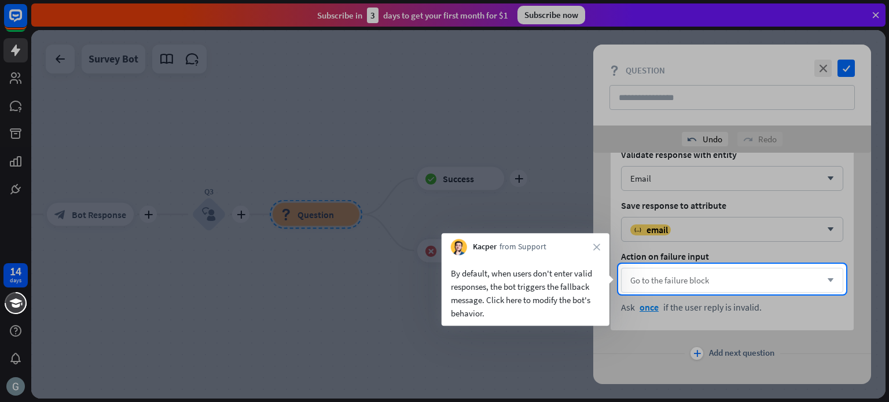
click at [646, 285] on div "Go to the failure block arrow_down" at bounding box center [732, 280] width 222 height 25
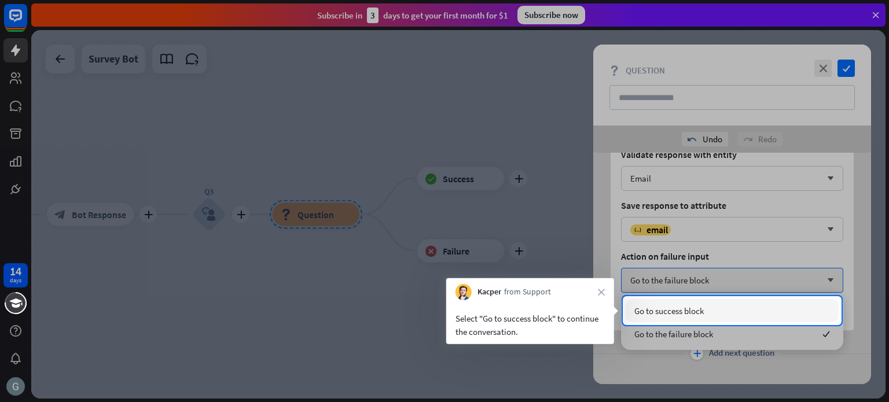
click at [661, 314] on span "Go to success block" at bounding box center [668, 310] width 69 height 11
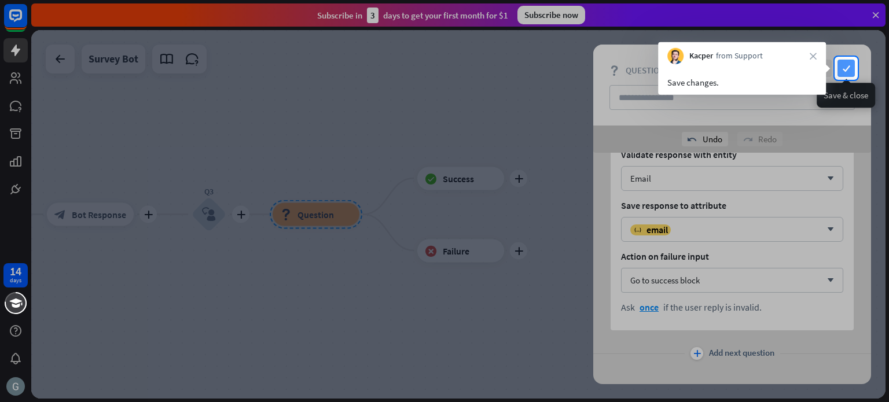
click at [846, 67] on icon "check" at bounding box center [845, 68] width 17 height 17
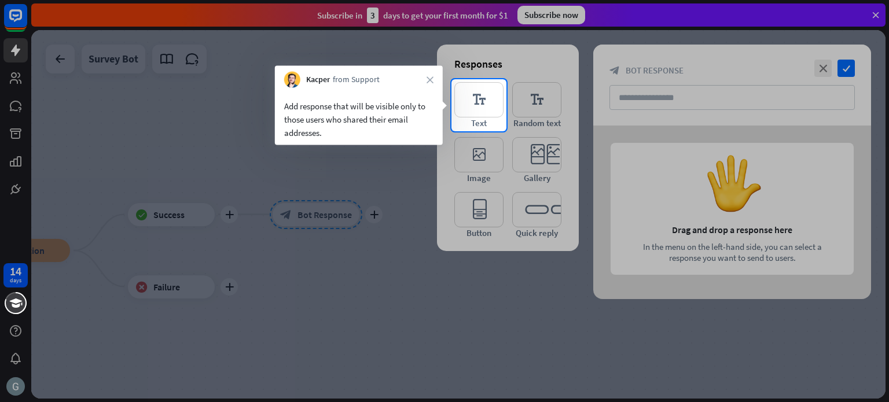
click at [846, 67] on div at bounding box center [444, 39] width 889 height 79
click at [467, 108] on icon "editor_text" at bounding box center [478, 99] width 49 height 35
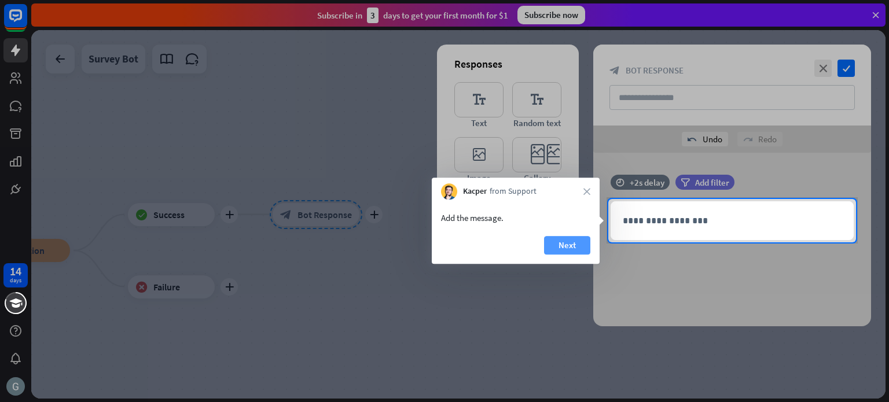
click at [575, 242] on button "Next" at bounding box center [567, 245] width 46 height 19
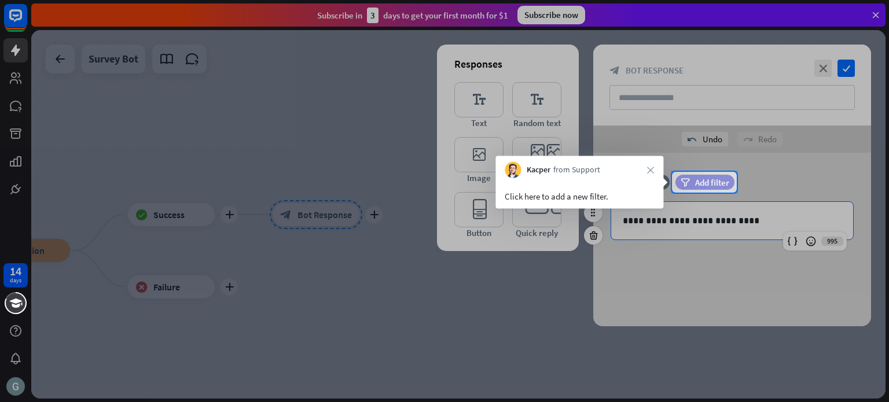
click at [702, 176] on div "filter Add filter" at bounding box center [704, 182] width 59 height 15
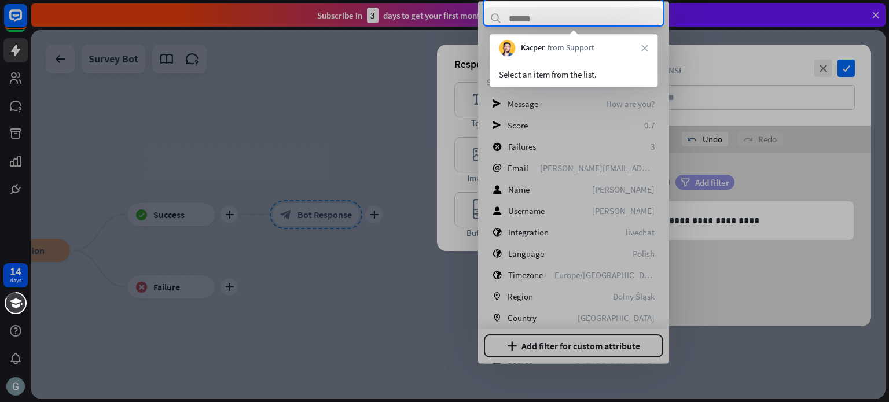
scroll to position [102, 0]
click at [548, 16] on input "text" at bounding box center [573, 18] width 179 height 23
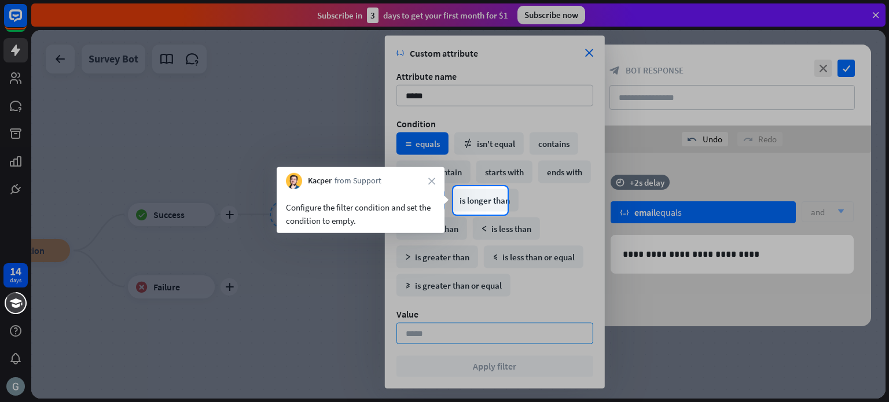
click at [445, 196] on div "is empty" at bounding box center [420, 200] width 49 height 23
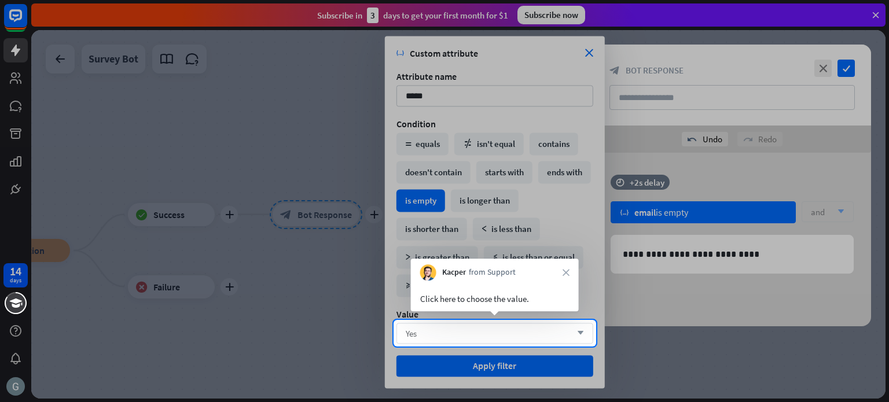
click at [474, 328] on div "Yes arrow_down" at bounding box center [494, 333] width 197 height 21
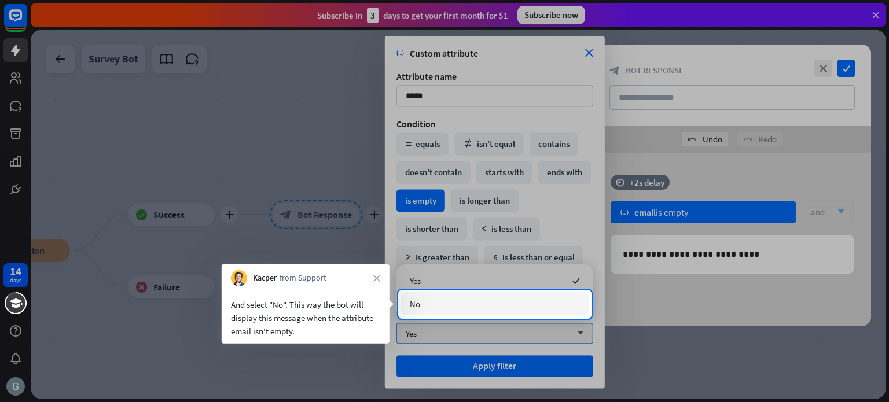
click at [446, 302] on div "No" at bounding box center [494, 303] width 187 height 23
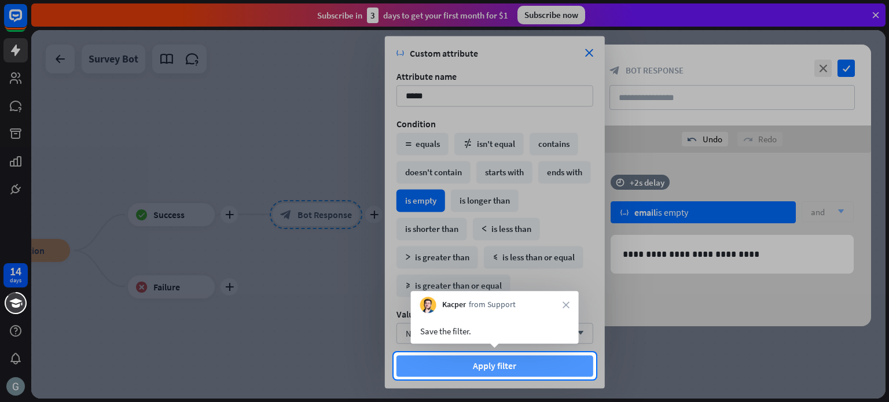
click at [497, 364] on button "Apply filter" at bounding box center [494, 365] width 197 height 21
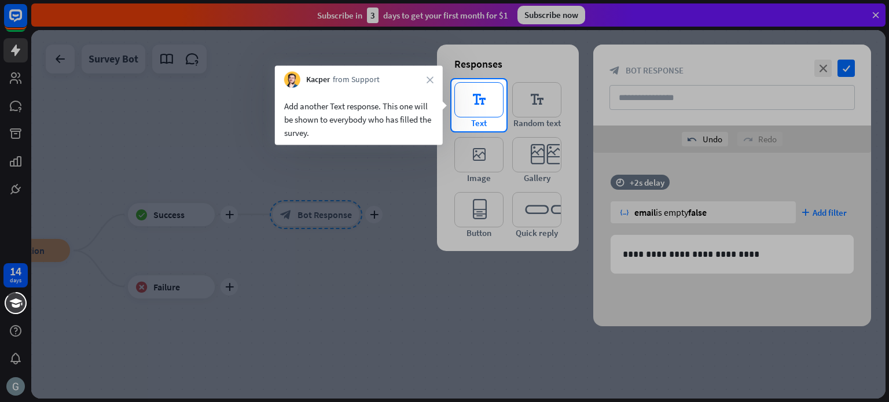
click at [469, 102] on icon "editor_text" at bounding box center [478, 99] width 49 height 35
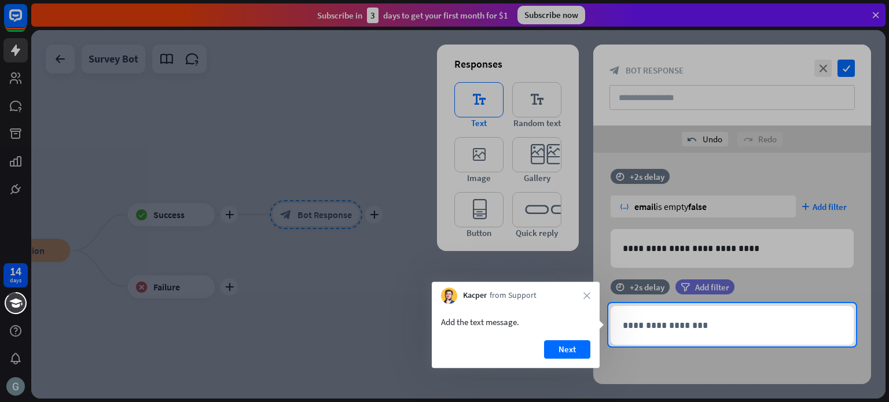
scroll to position [6, 0]
click at [569, 346] on button "Next" at bounding box center [567, 349] width 46 height 19
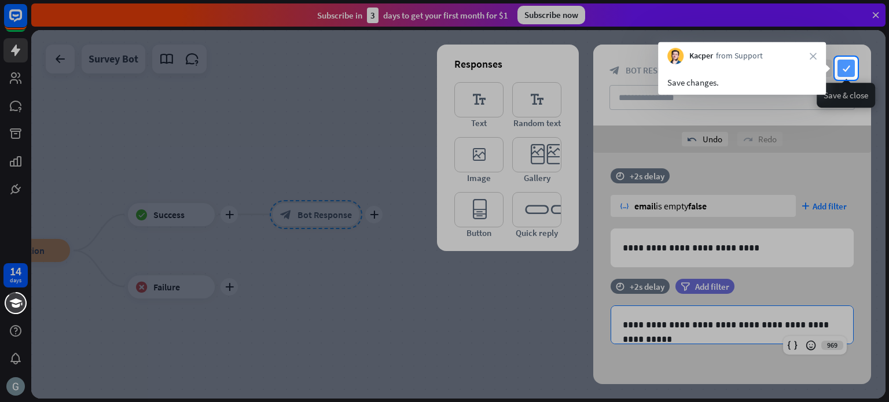
click at [847, 67] on icon "check" at bounding box center [845, 68] width 17 height 17
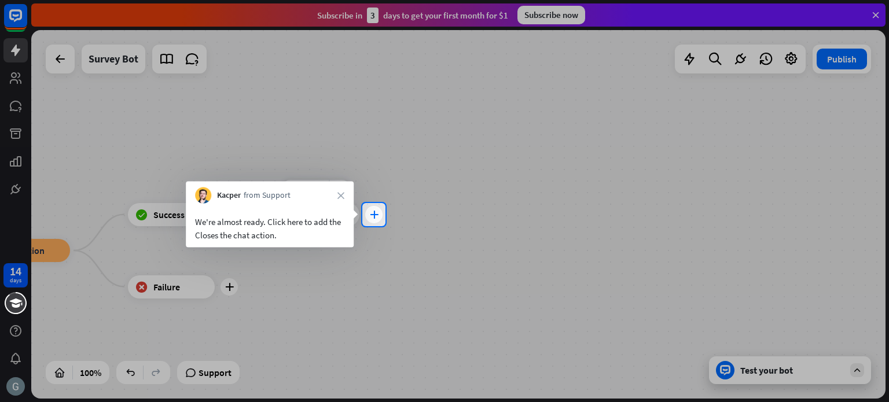
click at [373, 213] on icon "plus" at bounding box center [374, 215] width 9 height 8
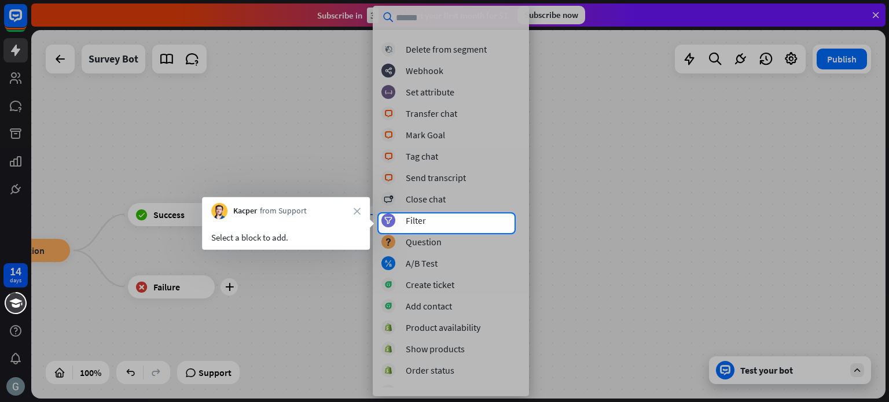
scroll to position [285, 0]
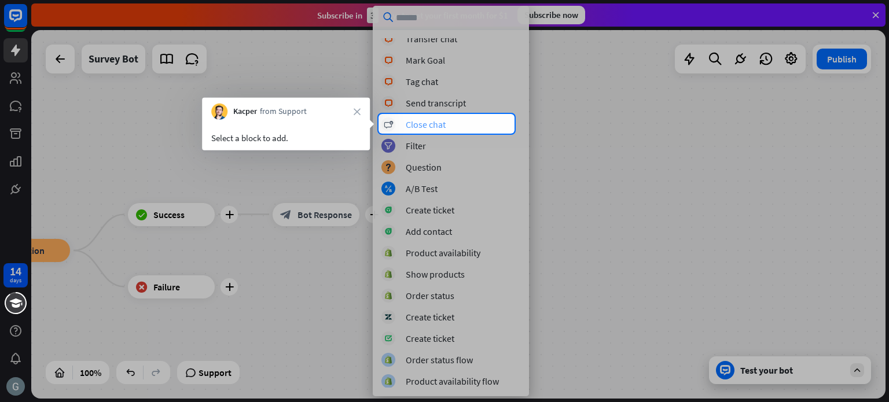
click at [447, 126] on div "block_close_chat Close chat" at bounding box center [450, 124] width 139 height 14
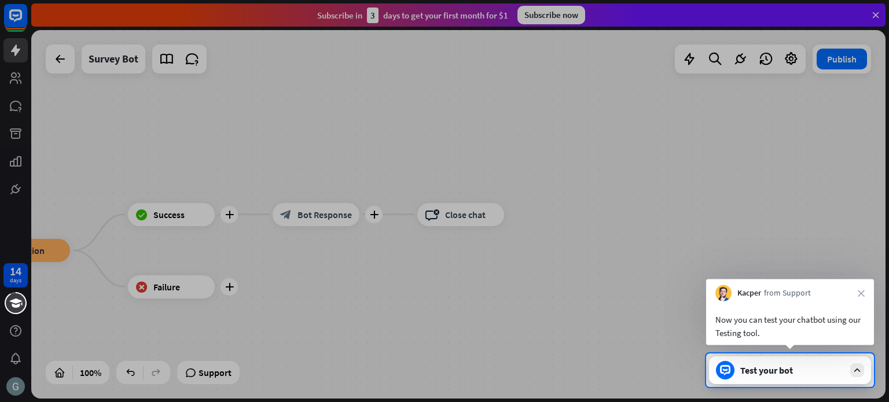
click at [773, 365] on div "Test your bot" at bounding box center [792, 370] width 104 height 12
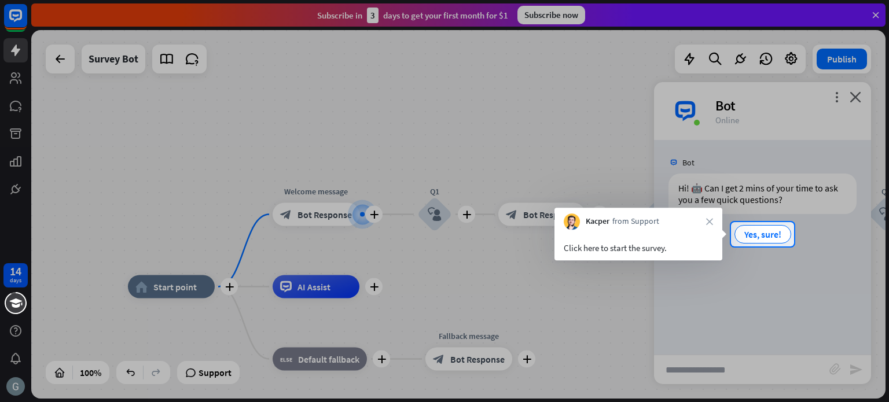
click at [741, 371] on div at bounding box center [444, 324] width 889 height 156
click at [759, 231] on span "Yes, sure!" at bounding box center [762, 235] width 37 height 12
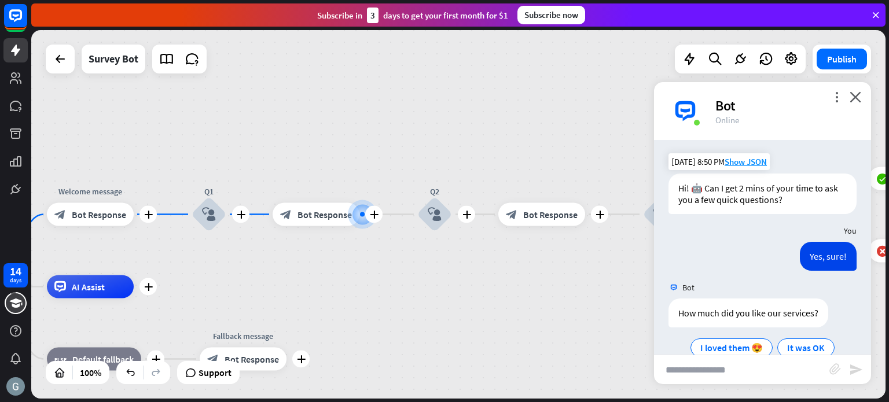
scroll to position [45, 0]
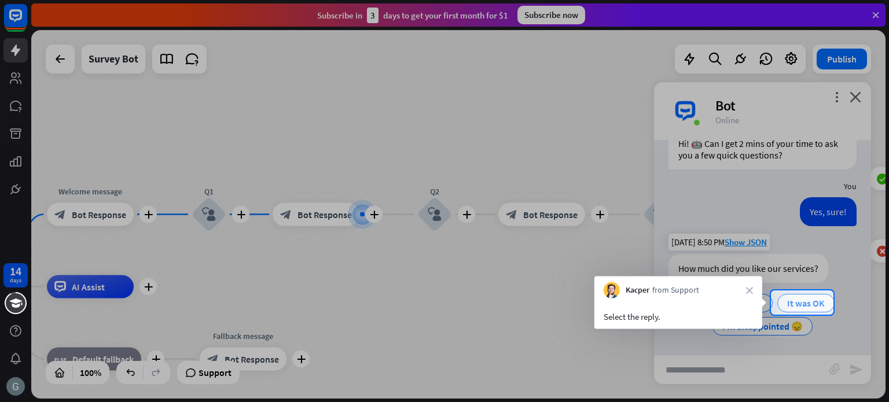
click at [812, 303] on span "It was OK" at bounding box center [806, 303] width 38 height 12
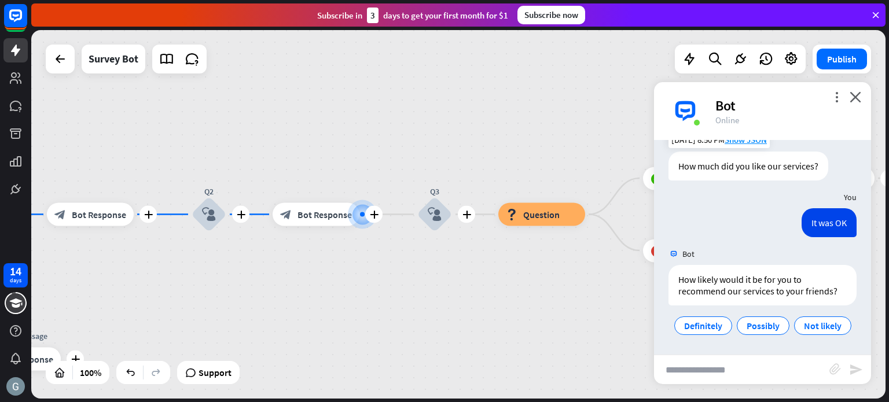
scroll to position [170, 0]
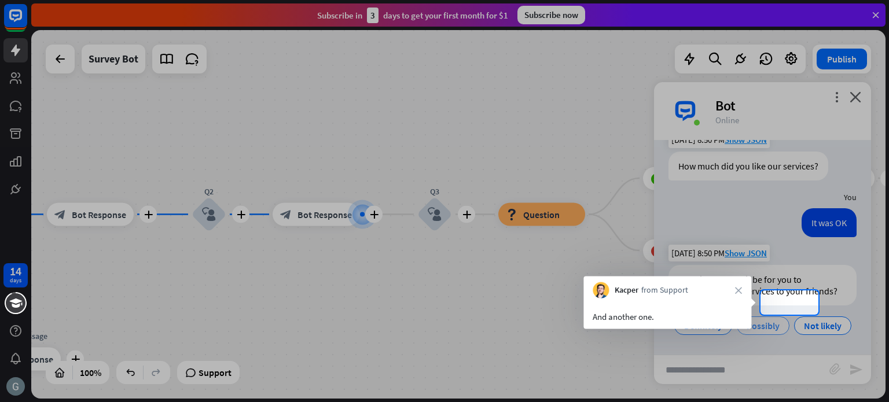
click at [779, 320] on span "Possibly" at bounding box center [762, 326] width 33 height 12
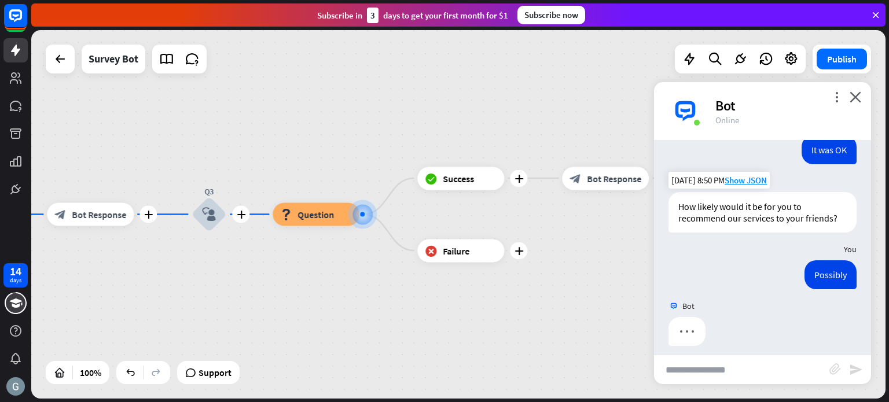
scroll to position [229, 0]
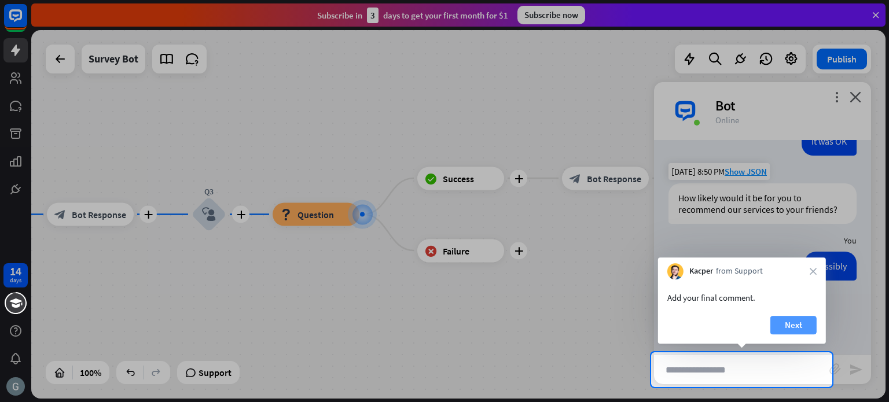
click at [800, 327] on button "Next" at bounding box center [793, 325] width 46 height 19
type input "**********"
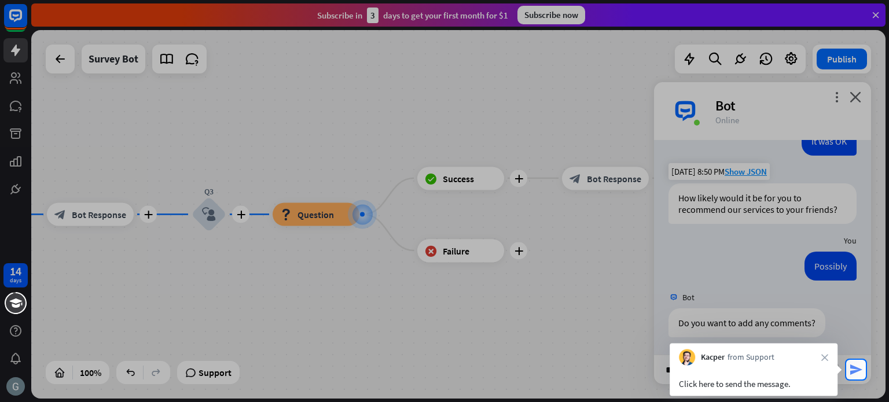
click at [856, 370] on icon "send" at bounding box center [856, 370] width 14 height 14
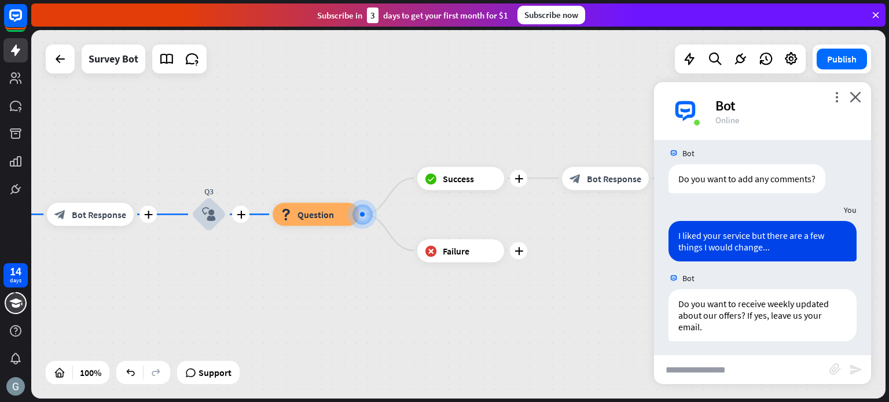
scroll to position [377, 0]
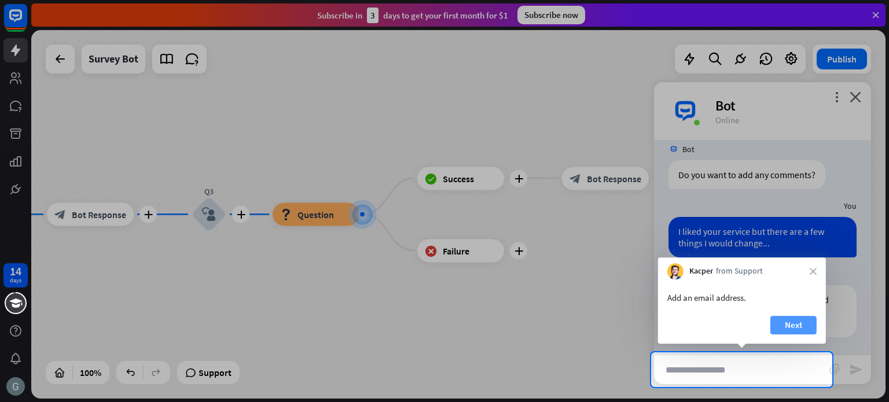
click at [797, 323] on button "Next" at bounding box center [793, 325] width 46 height 19
type input "**********"
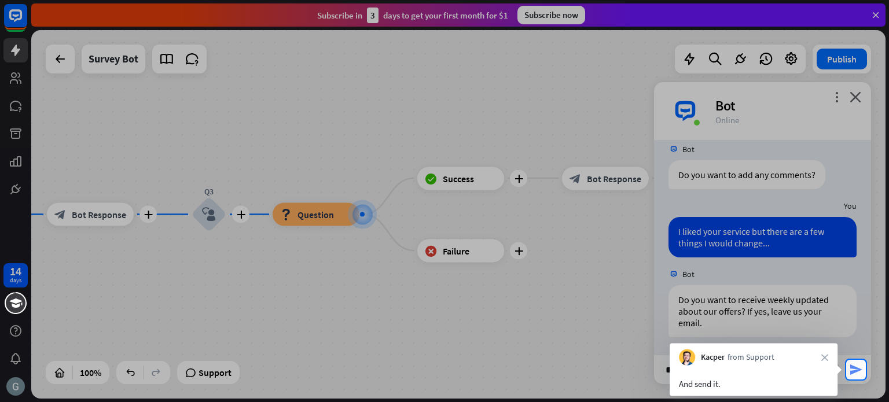
click at [858, 370] on icon "send" at bounding box center [856, 370] width 14 height 14
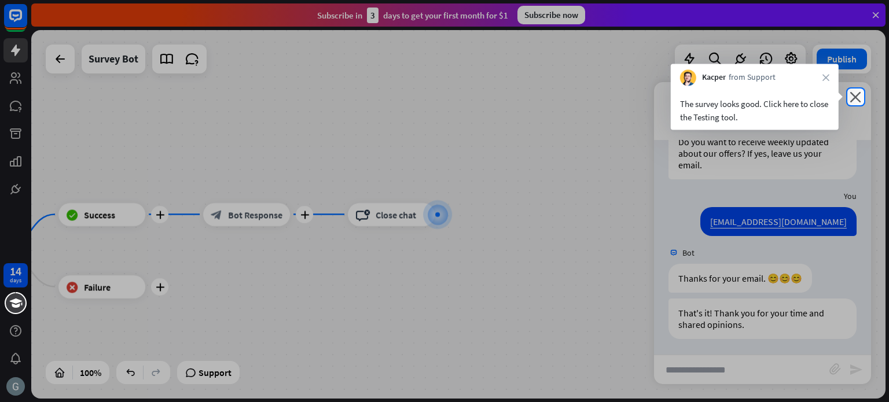
scroll to position [536, 0]
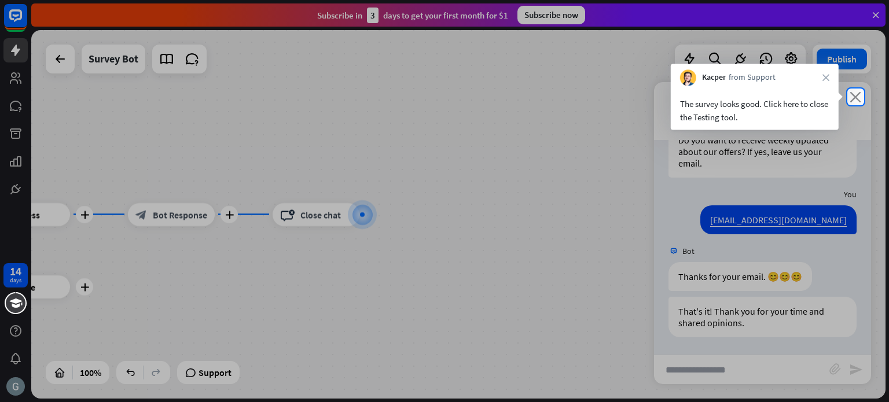
click at [854, 94] on icon "close" at bounding box center [855, 96] width 12 height 11
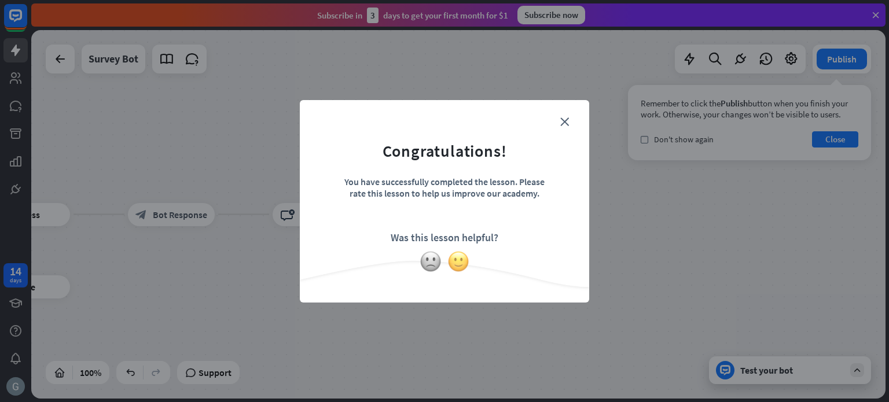
click at [460, 263] on img at bounding box center [458, 262] width 22 height 22
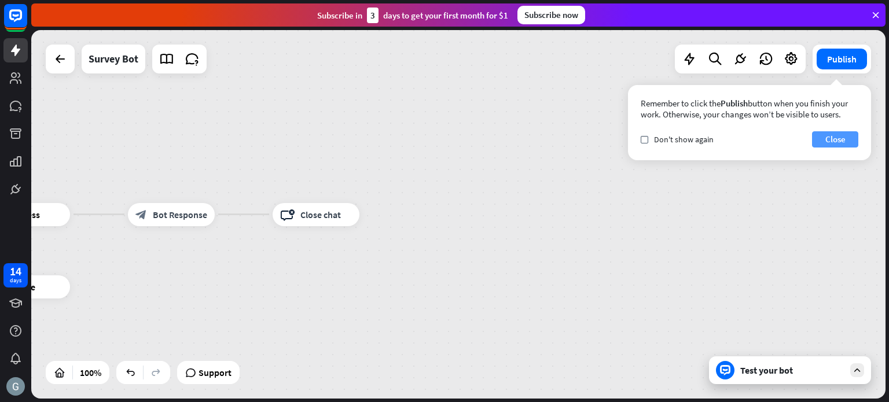
click at [848, 145] on button "Close" at bounding box center [835, 139] width 46 height 16
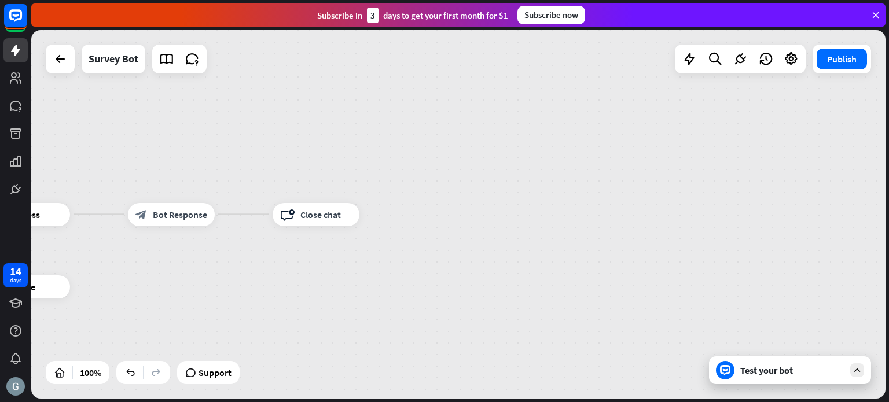
click at [848, 145] on div "home_2 Start point Welcome message block_bot_response Bot Response Q1 block_use…" at bounding box center [458, 214] width 854 height 369
click at [17, 14] on icon at bounding box center [15, 15] width 7 height 3
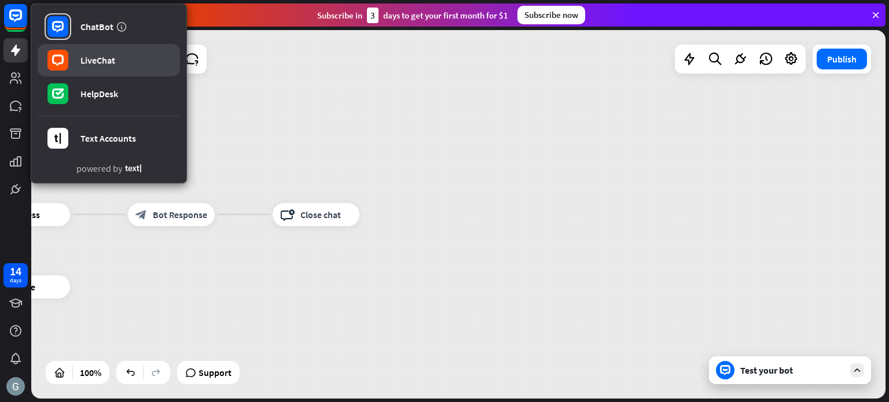
click at [106, 60] on div "LiveChat" at bounding box center [97, 60] width 35 height 12
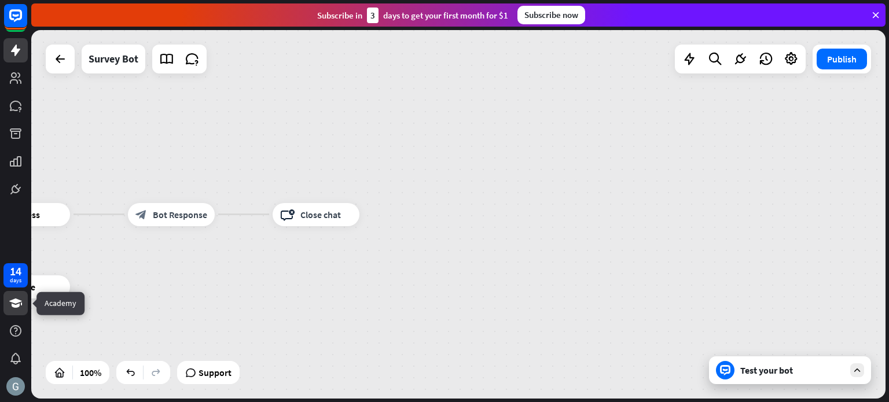
click at [16, 300] on icon at bounding box center [15, 303] width 13 height 9
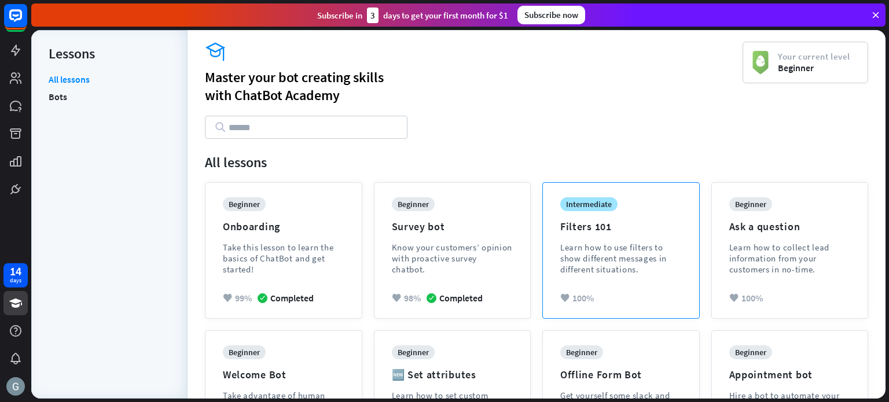
click at [591, 252] on div "Learn how to use filters to show different messages in different situations." at bounding box center [620, 258] width 121 height 33
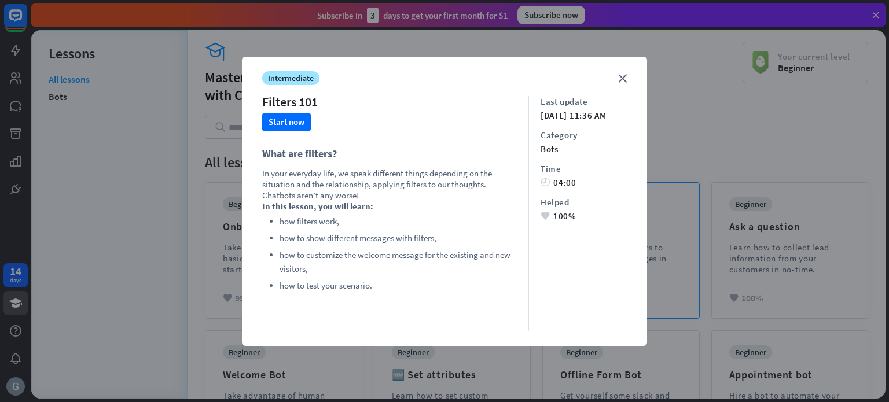
click at [591, 252] on div "Last update [DATE] 11:36 AM Category bots Time time 04:00 Helped heart 100%" at bounding box center [577, 213] width 98 height 235
click at [621, 78] on icon "close" at bounding box center [622, 78] width 9 height 9
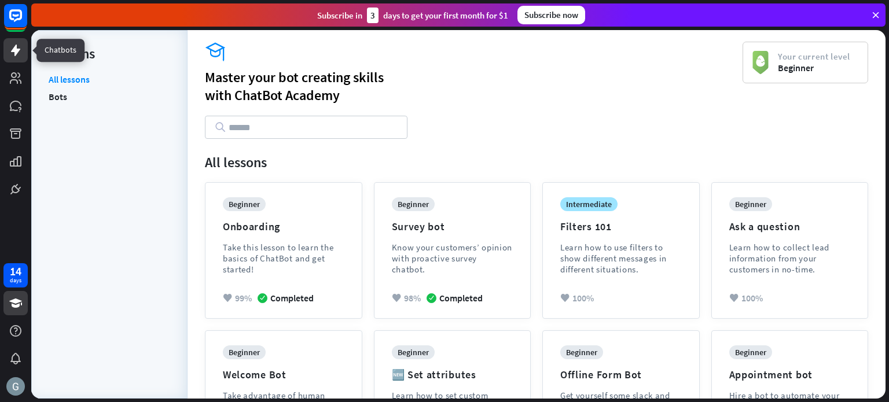
click at [15, 43] on icon at bounding box center [16, 50] width 14 height 14
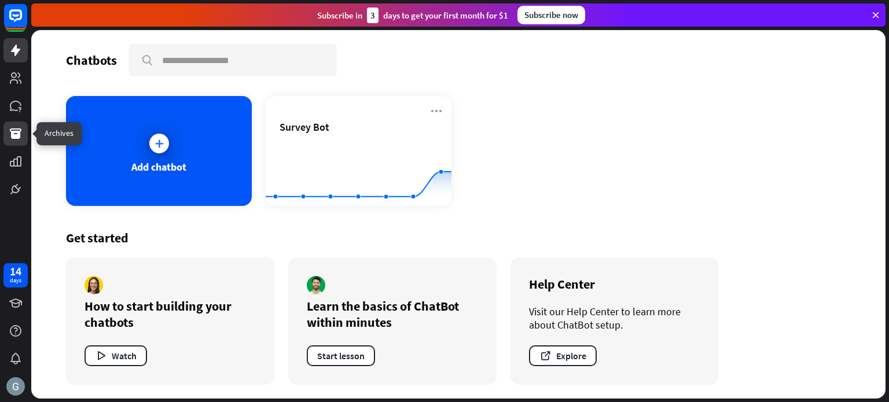
click at [12, 131] on icon at bounding box center [16, 133] width 12 height 10
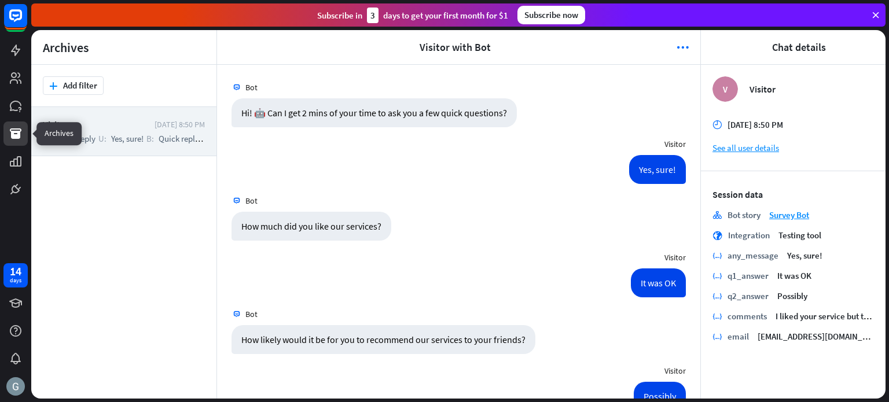
scroll to position [347, 0]
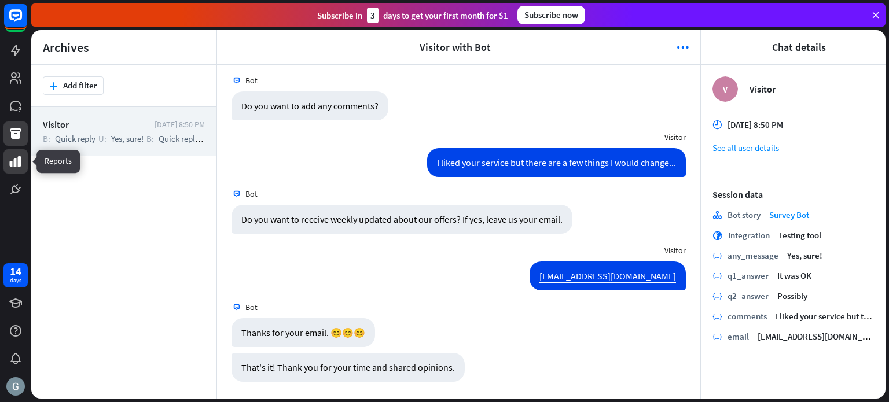
click at [18, 159] on icon at bounding box center [16, 161] width 12 height 10
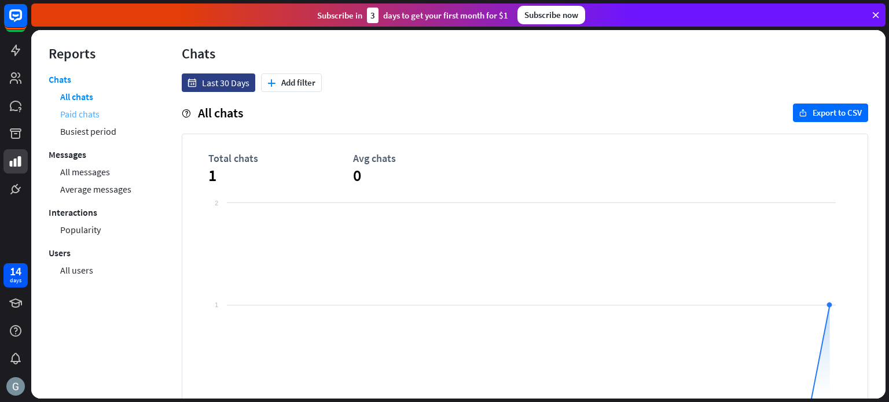
click at [83, 120] on link "Paid chats" at bounding box center [79, 113] width 39 height 17
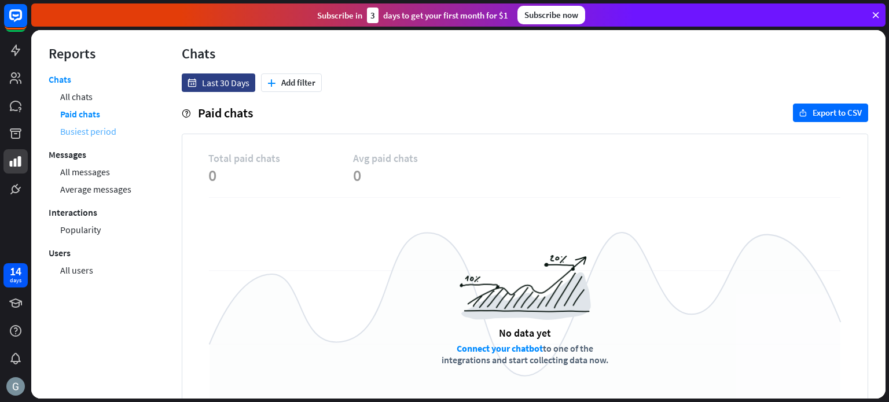
click at [86, 128] on link "Busiest period" at bounding box center [88, 131] width 56 height 17
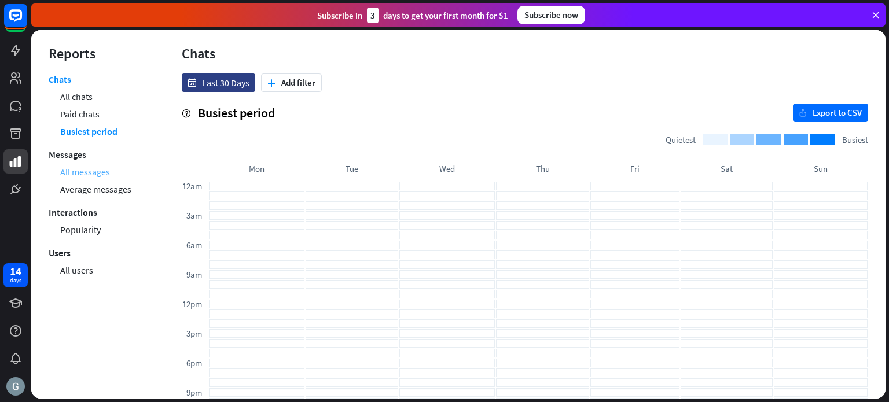
click at [91, 170] on link "All messages" at bounding box center [85, 171] width 50 height 17
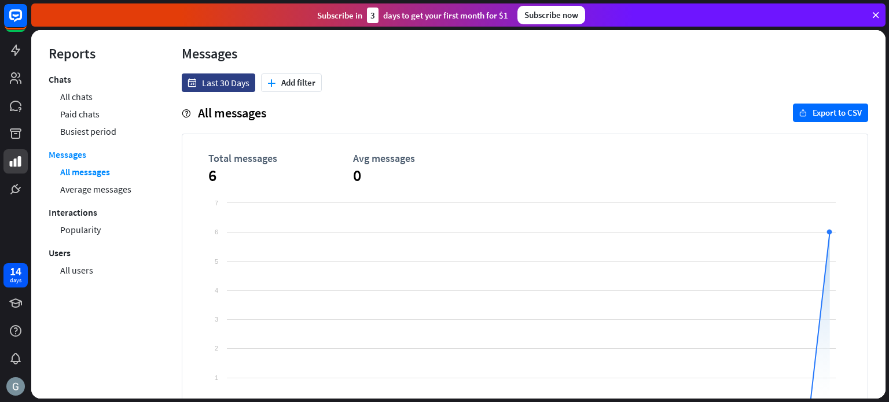
click at [95, 187] on link "Average messages" at bounding box center [95, 189] width 71 height 17
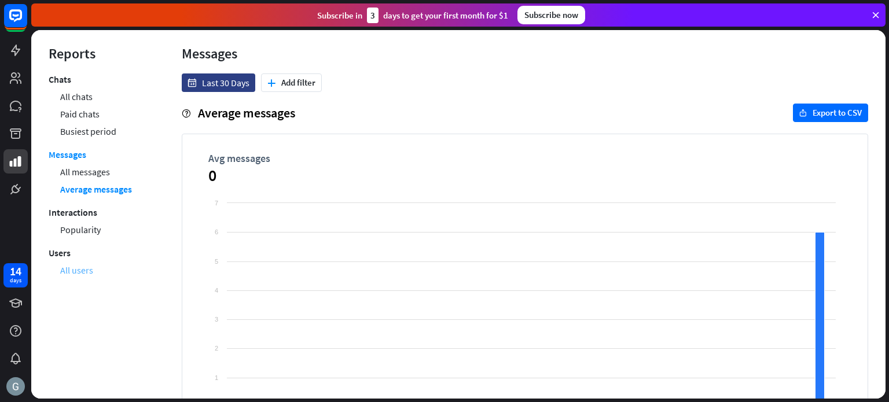
click at [82, 268] on link "All users" at bounding box center [76, 270] width 33 height 17
